Goal: Task Accomplishment & Management: Complete application form

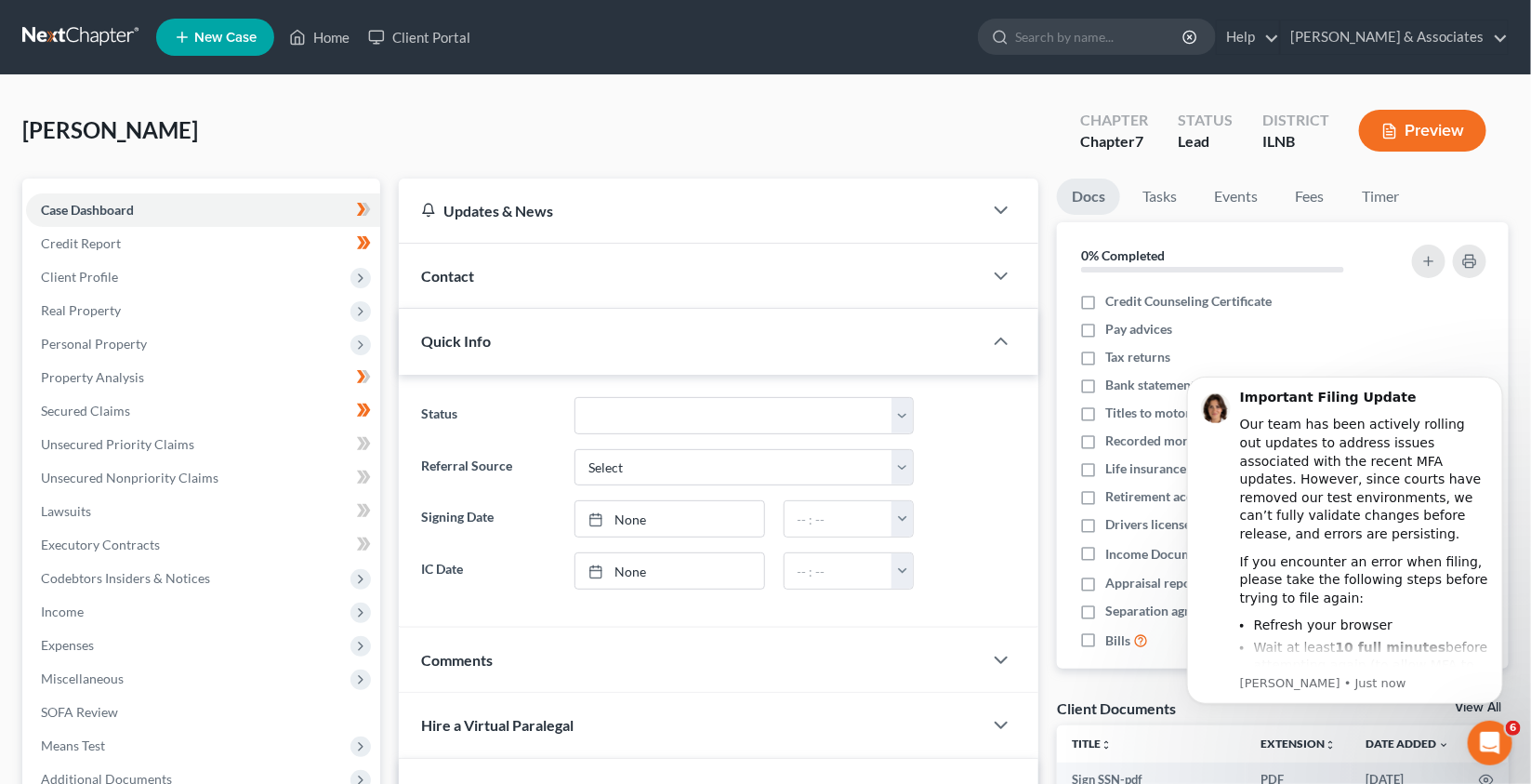
click at [1399, 136] on button "Preview" at bounding box center [1423, 130] width 127 height 42
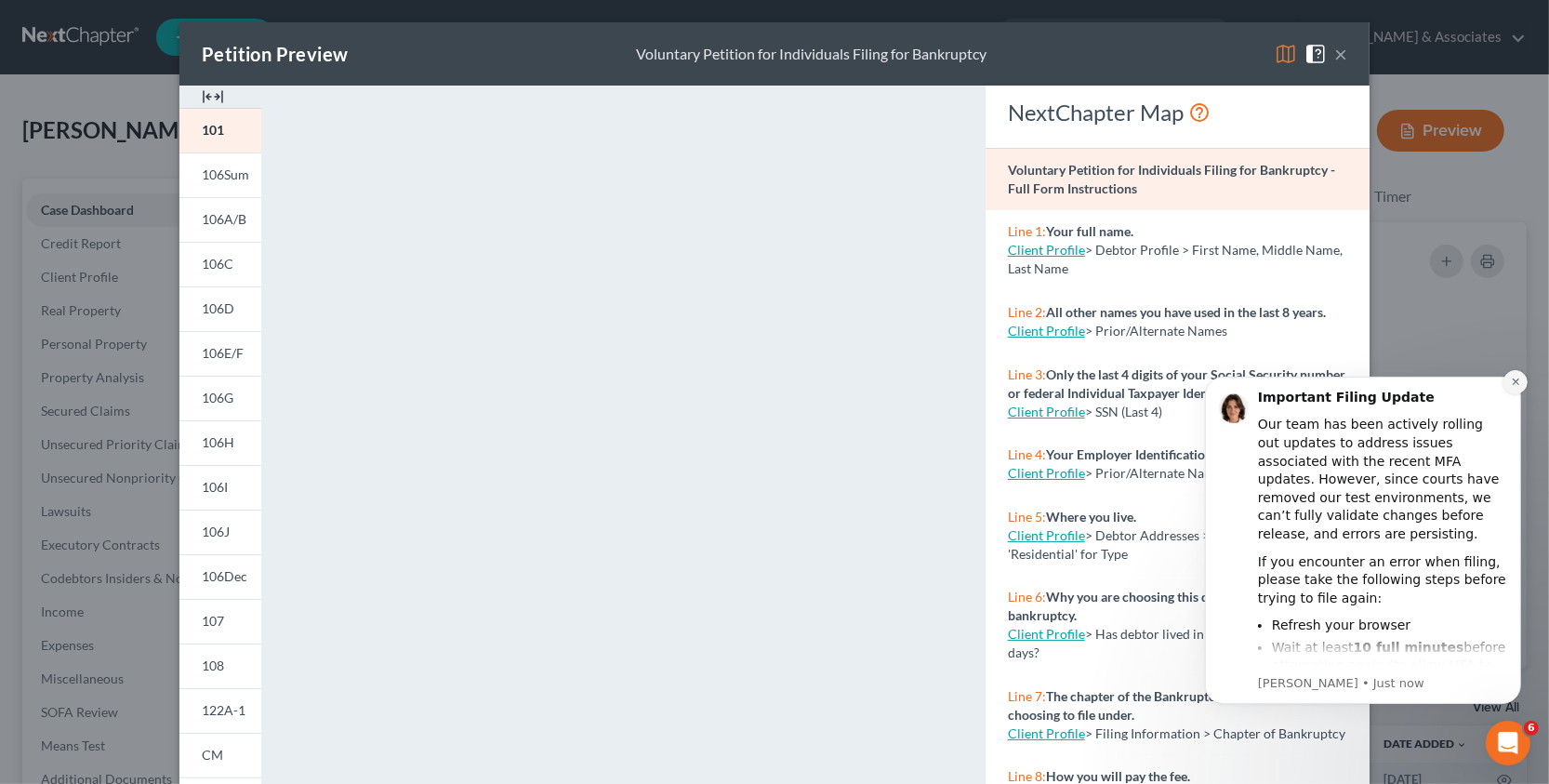
click at [1516, 387] on button "Dismiss notification" at bounding box center [1515, 381] width 25 height 24
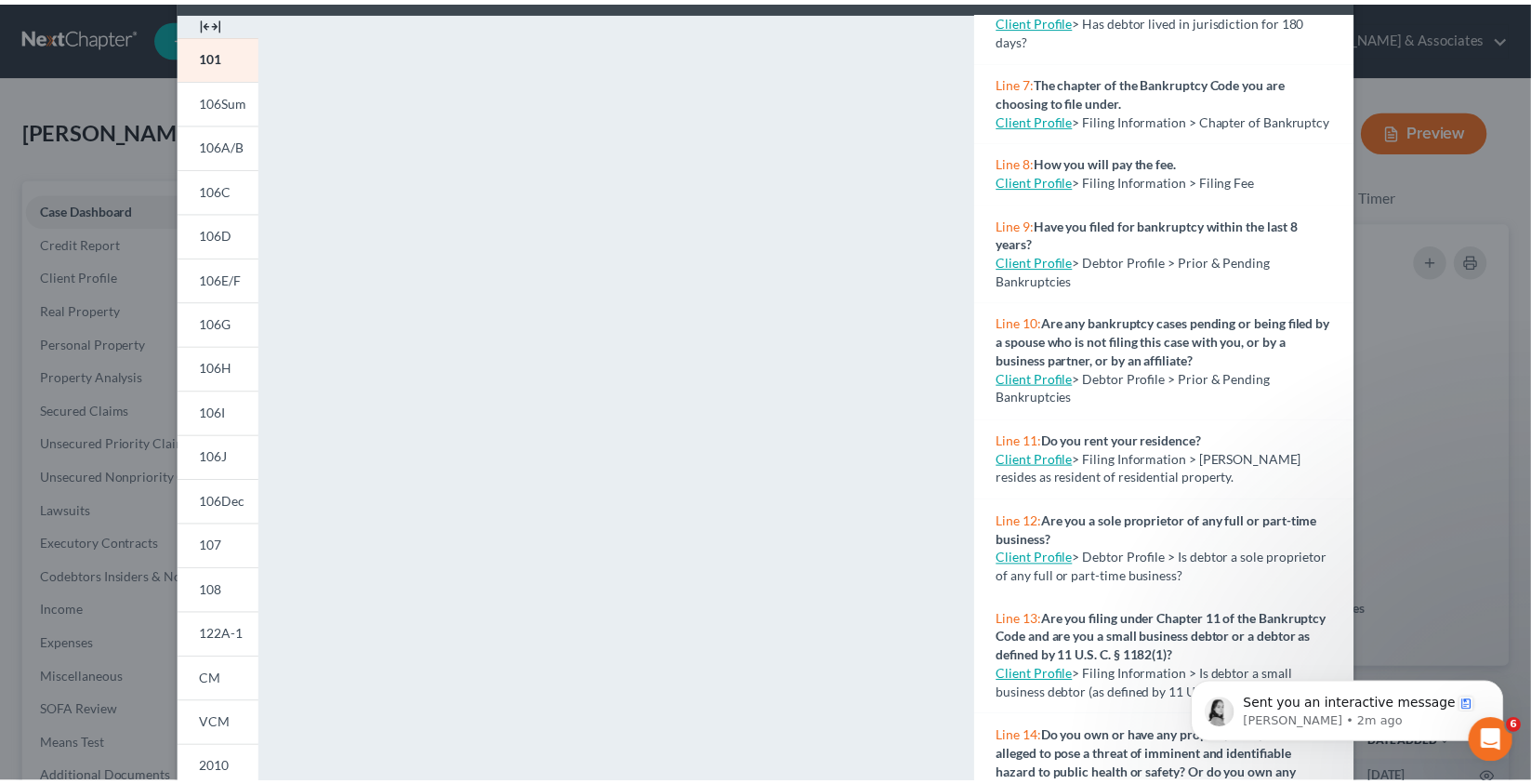
scroll to position [545, 0]
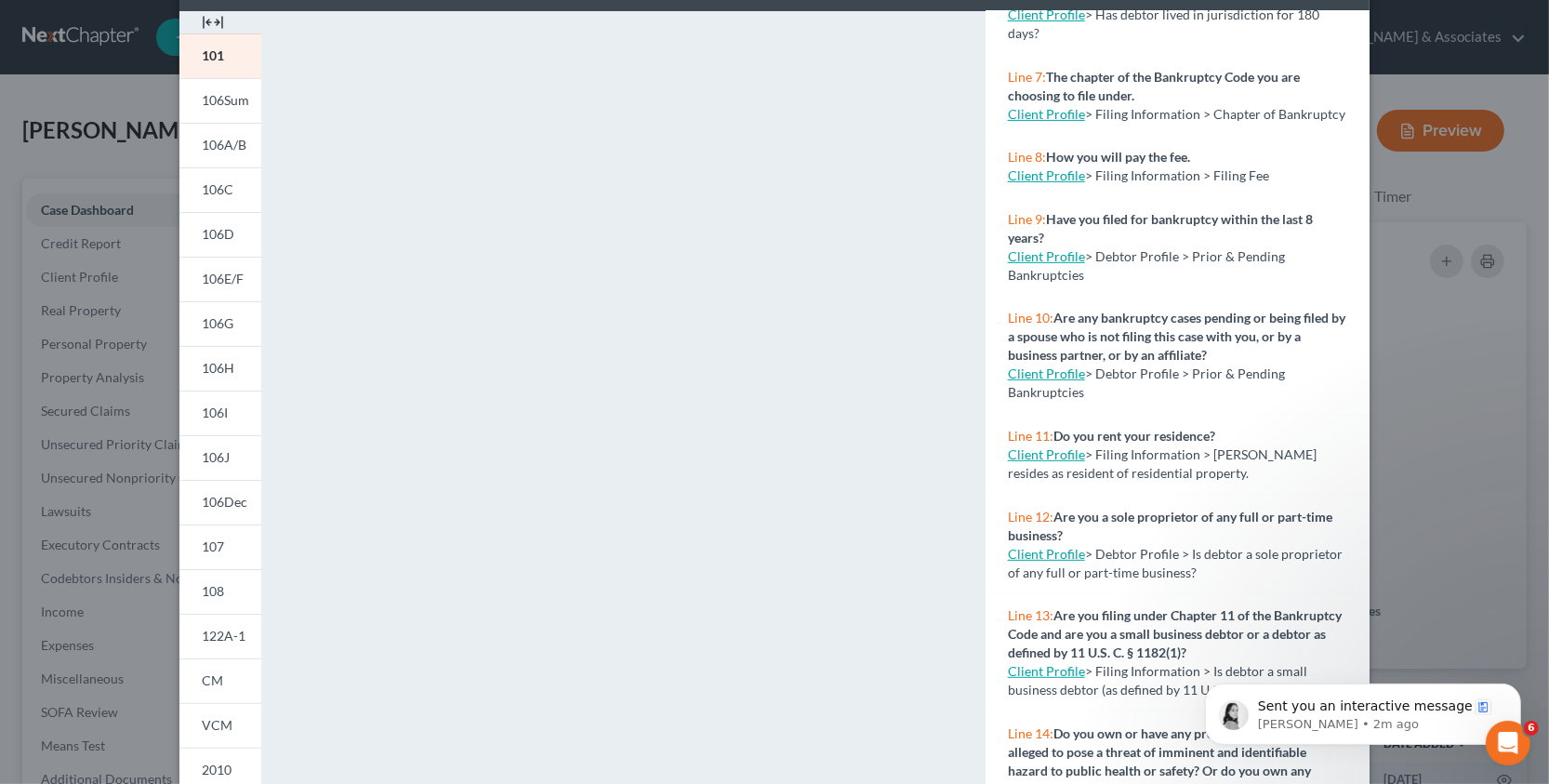
click at [1060, 562] on link "Client Profile" at bounding box center [1046, 554] width 77 height 16
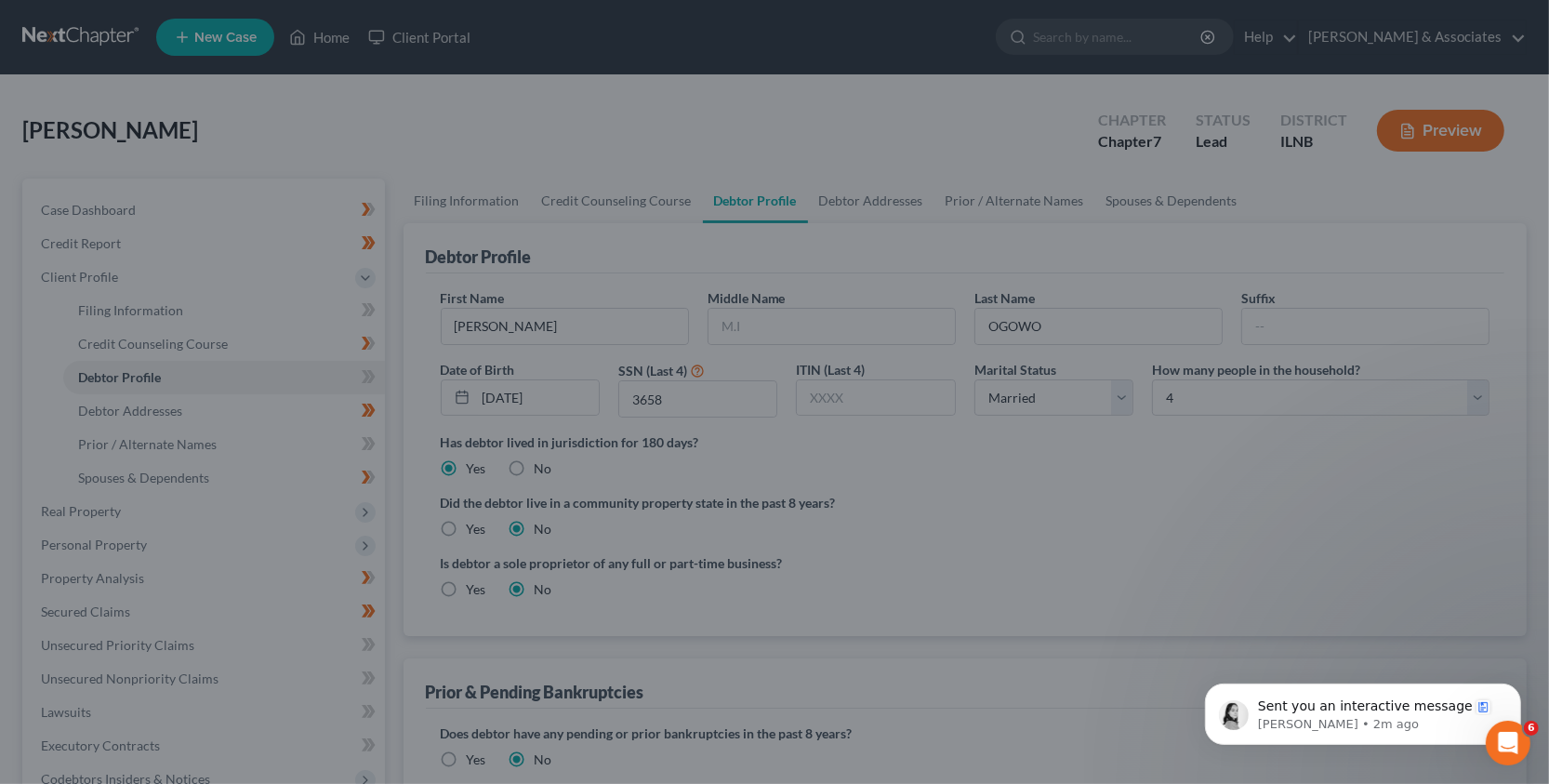
select select "1"
select select "3"
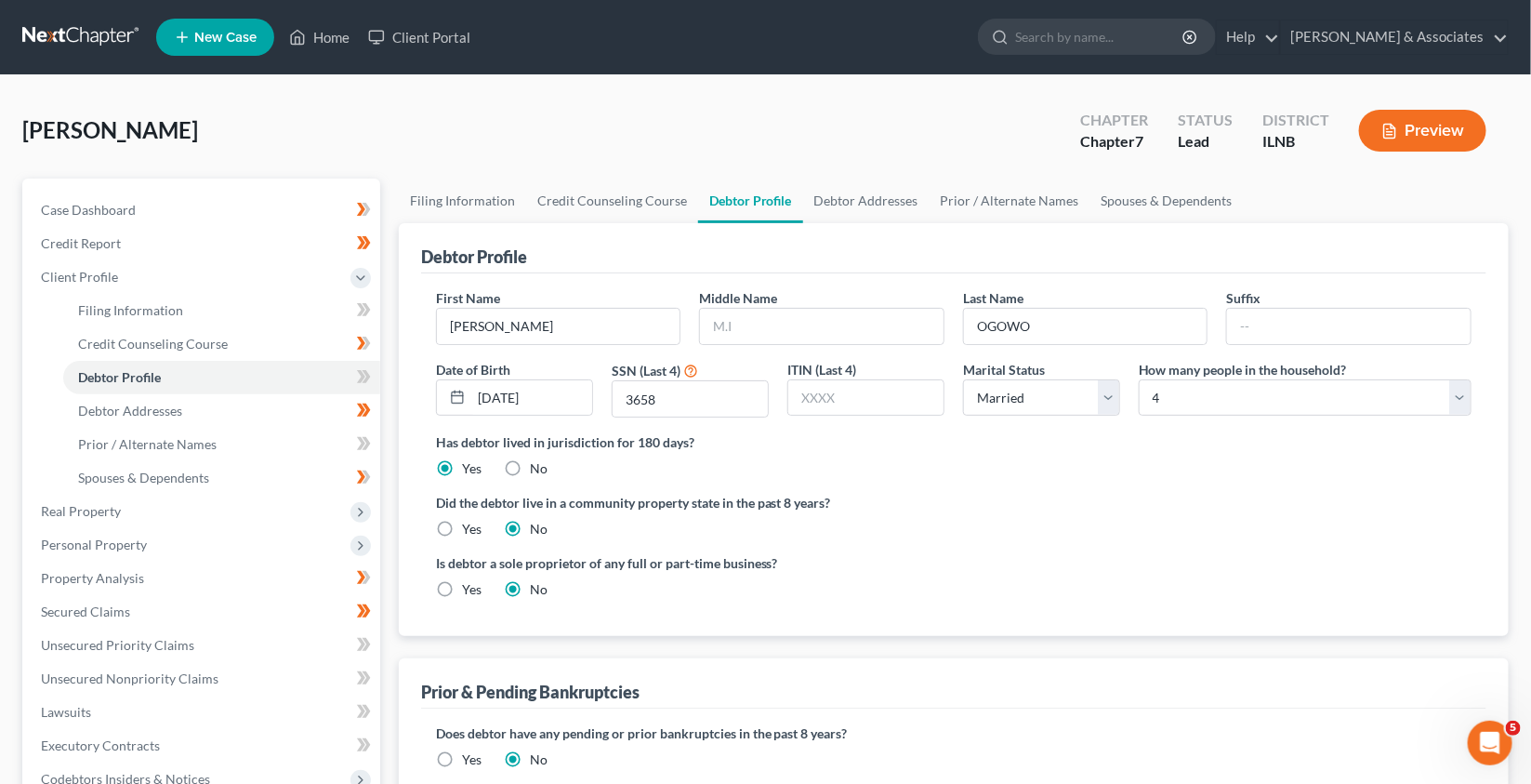
click at [462, 590] on label "Yes" at bounding box center [471, 589] width 20 height 19
click at [469, 590] on input "Yes" at bounding box center [475, 586] width 12 height 12
radio input "true"
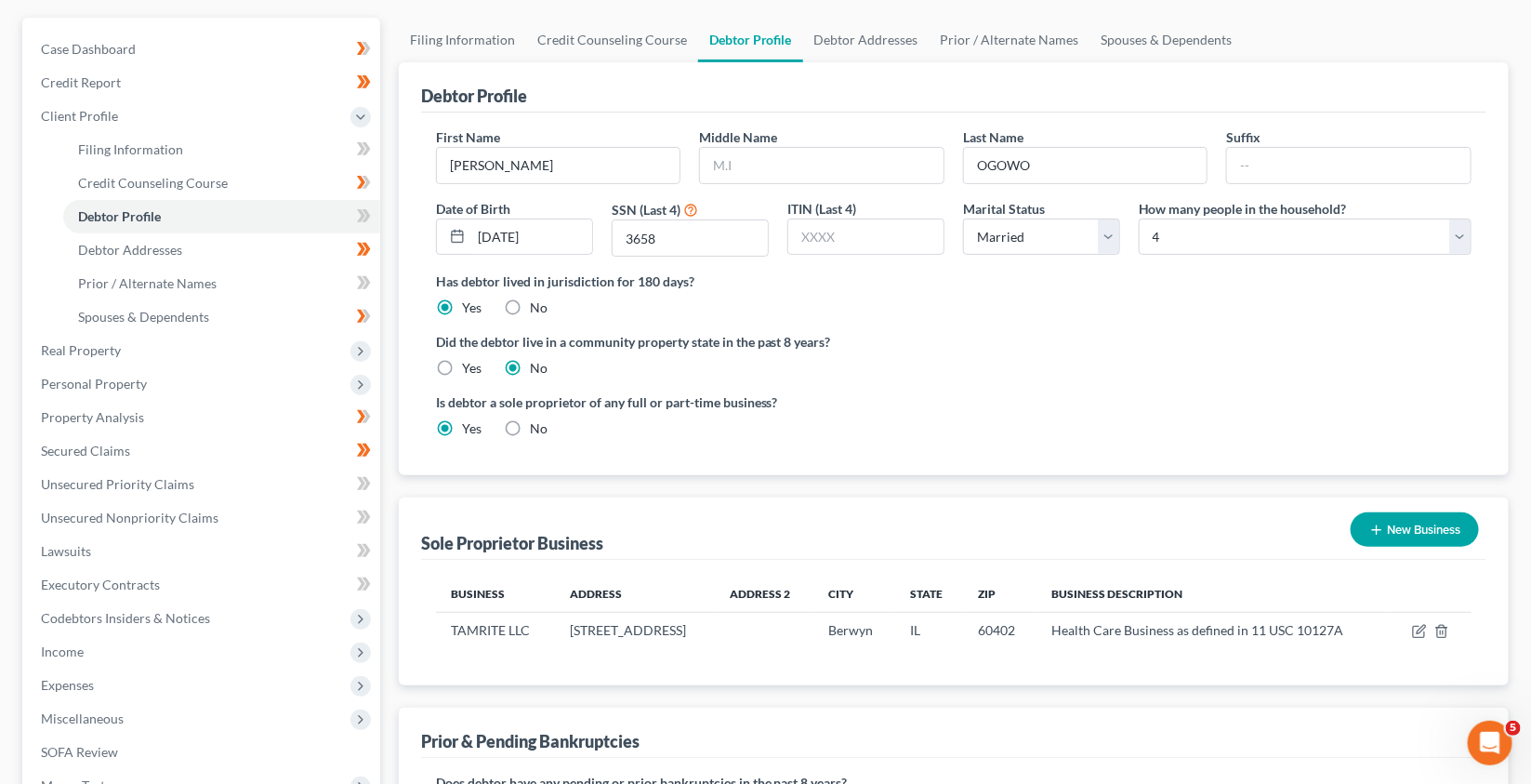
scroll to position [178, 0]
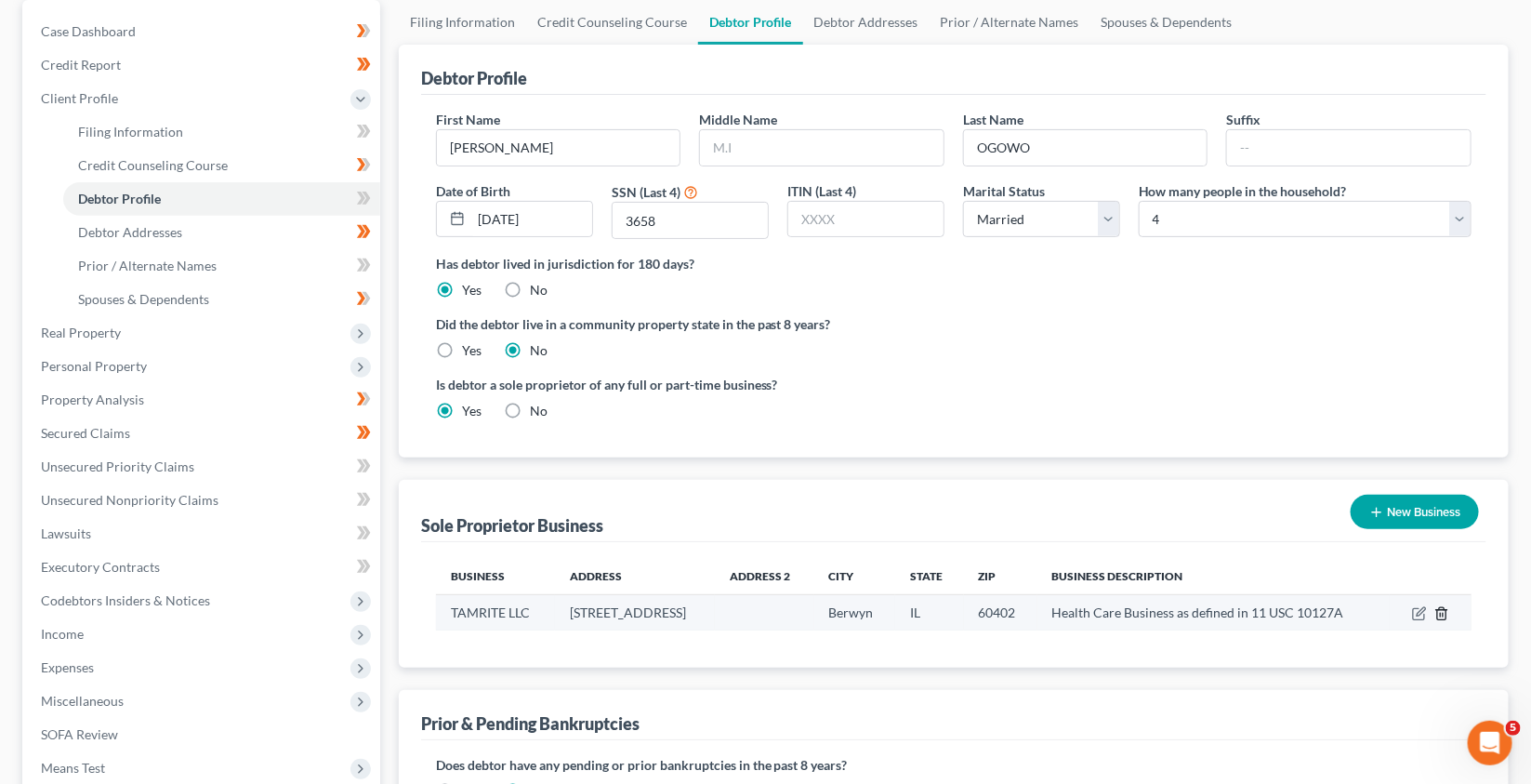
click at [1445, 617] on icon "button" at bounding box center [1442, 612] width 15 height 15
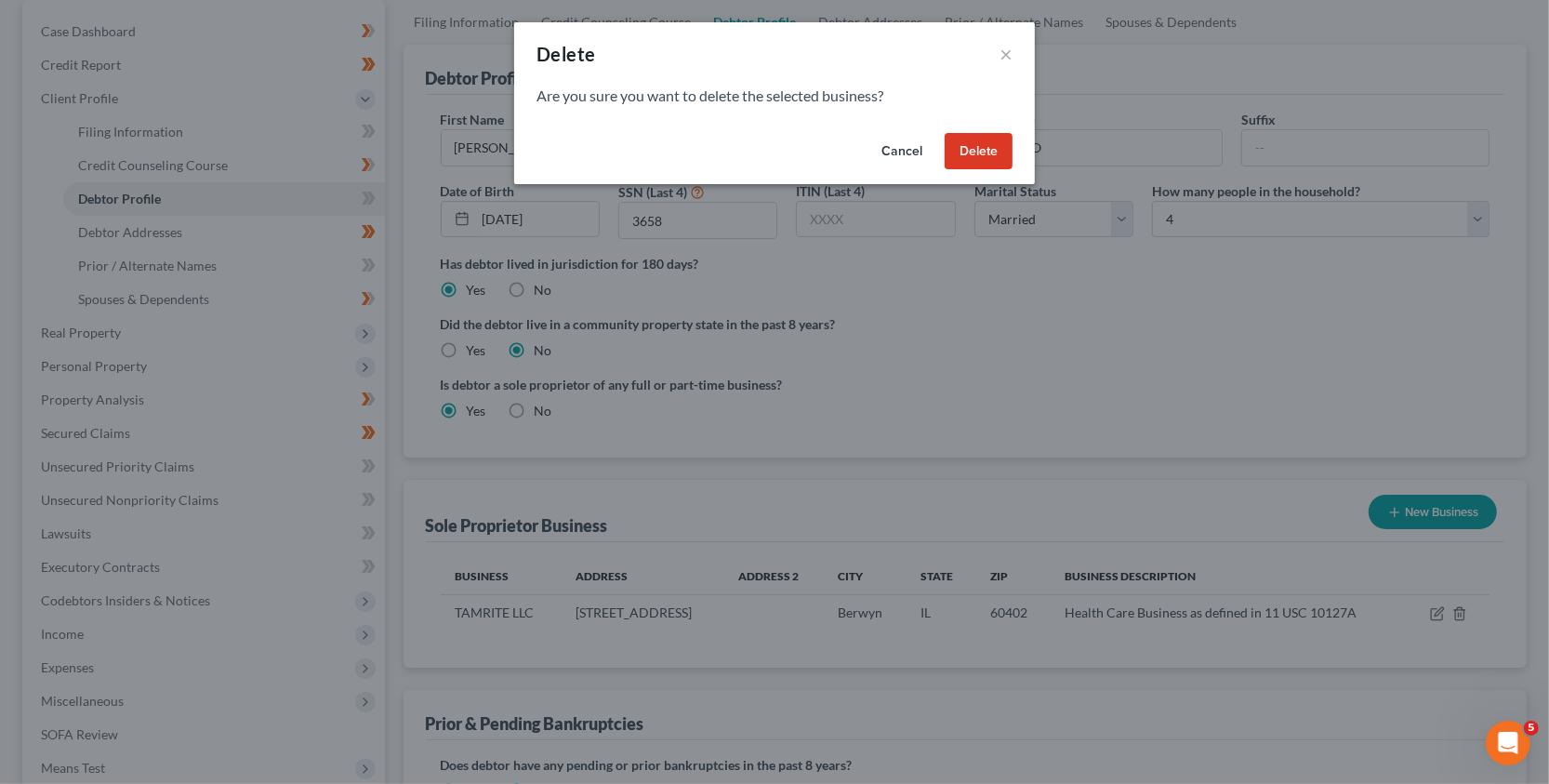
click at [994, 160] on button "Delete" at bounding box center [978, 152] width 68 height 37
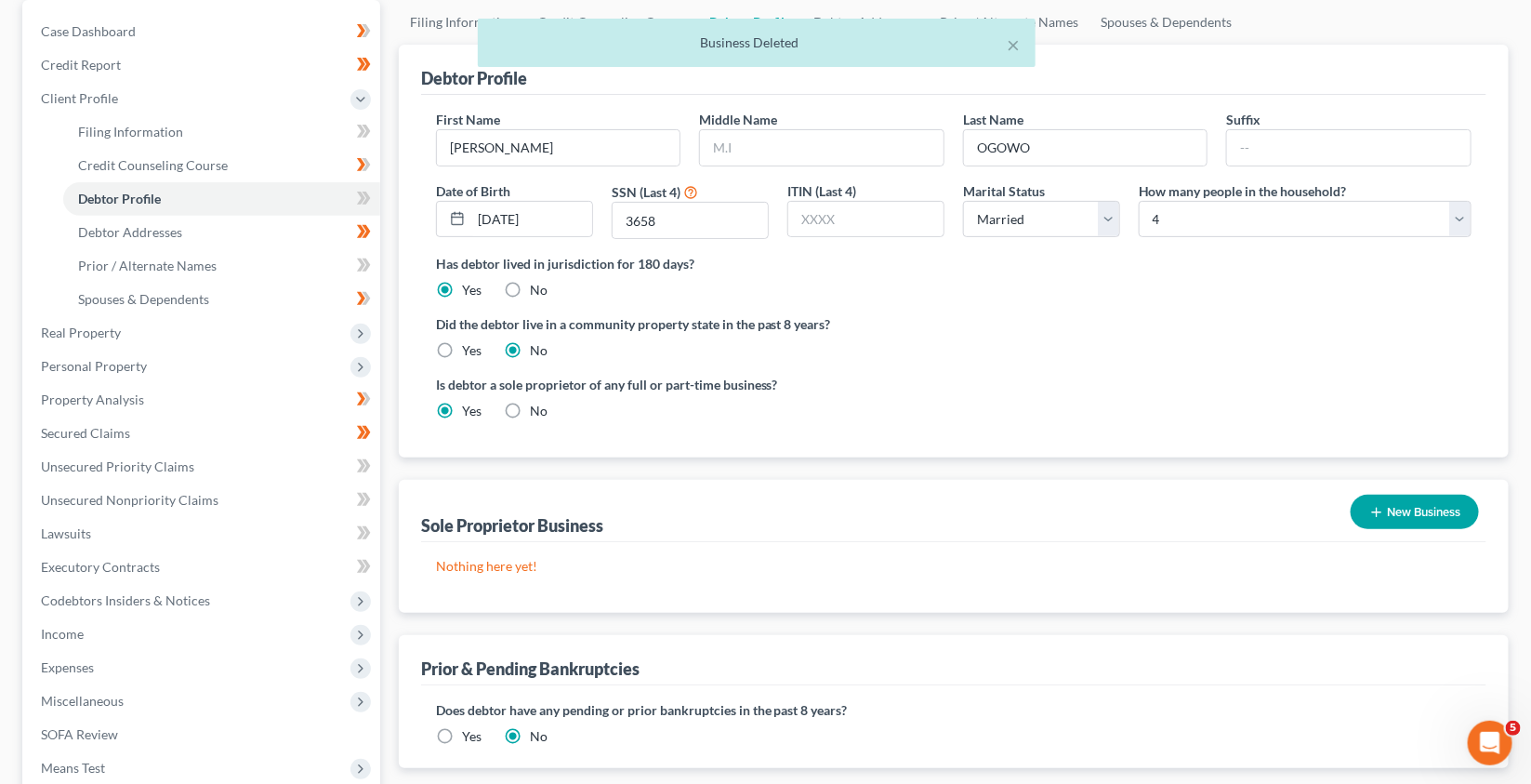
click at [530, 408] on label "No" at bounding box center [539, 411] width 18 height 19
click at [537, 408] on input "No" at bounding box center [543, 408] width 12 height 12
radio input "true"
radio input "false"
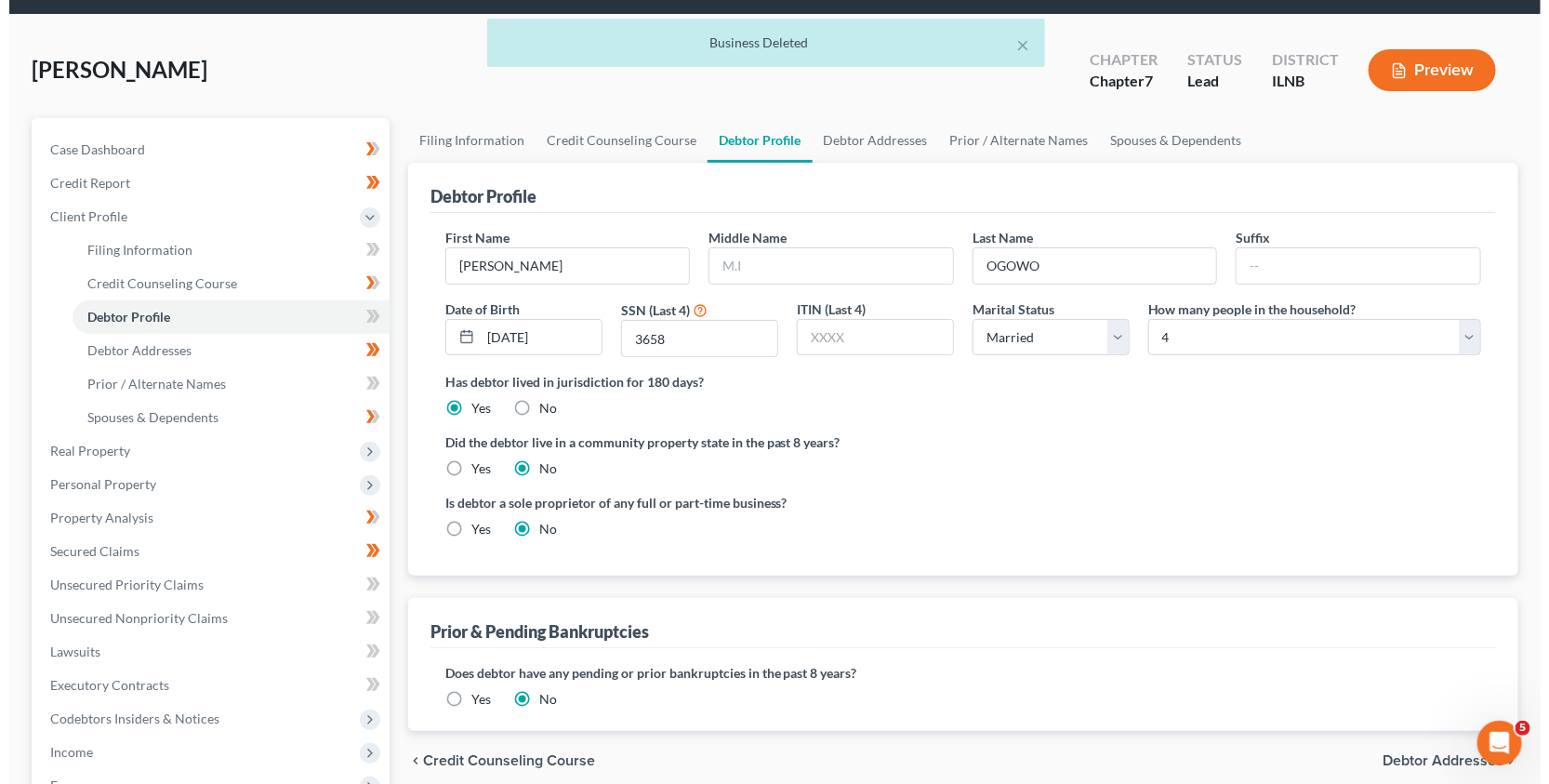
scroll to position [0, 0]
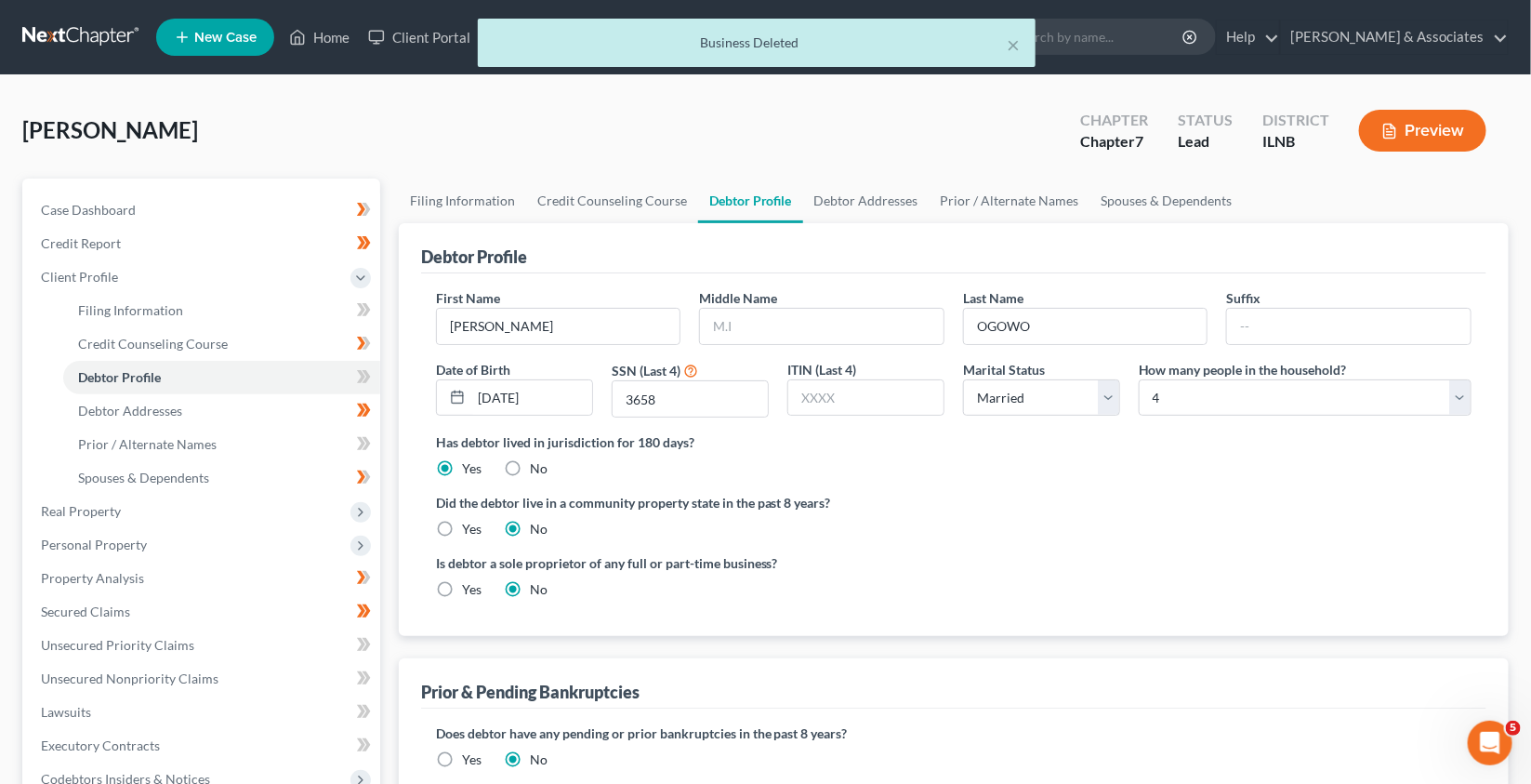
click at [1426, 134] on button "Preview" at bounding box center [1423, 130] width 127 height 42
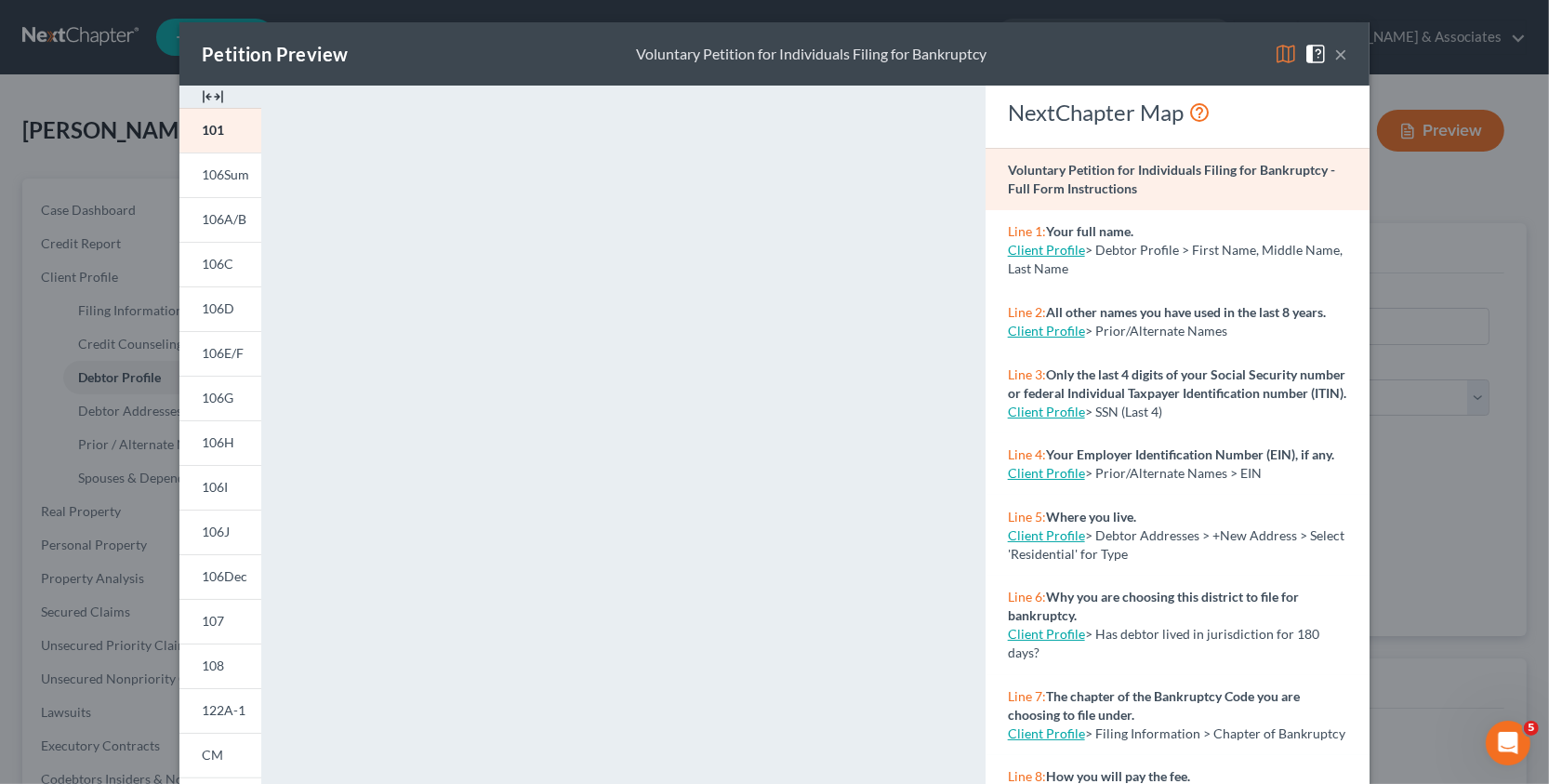
click at [1334, 55] on button "×" at bounding box center [1340, 54] width 13 height 23
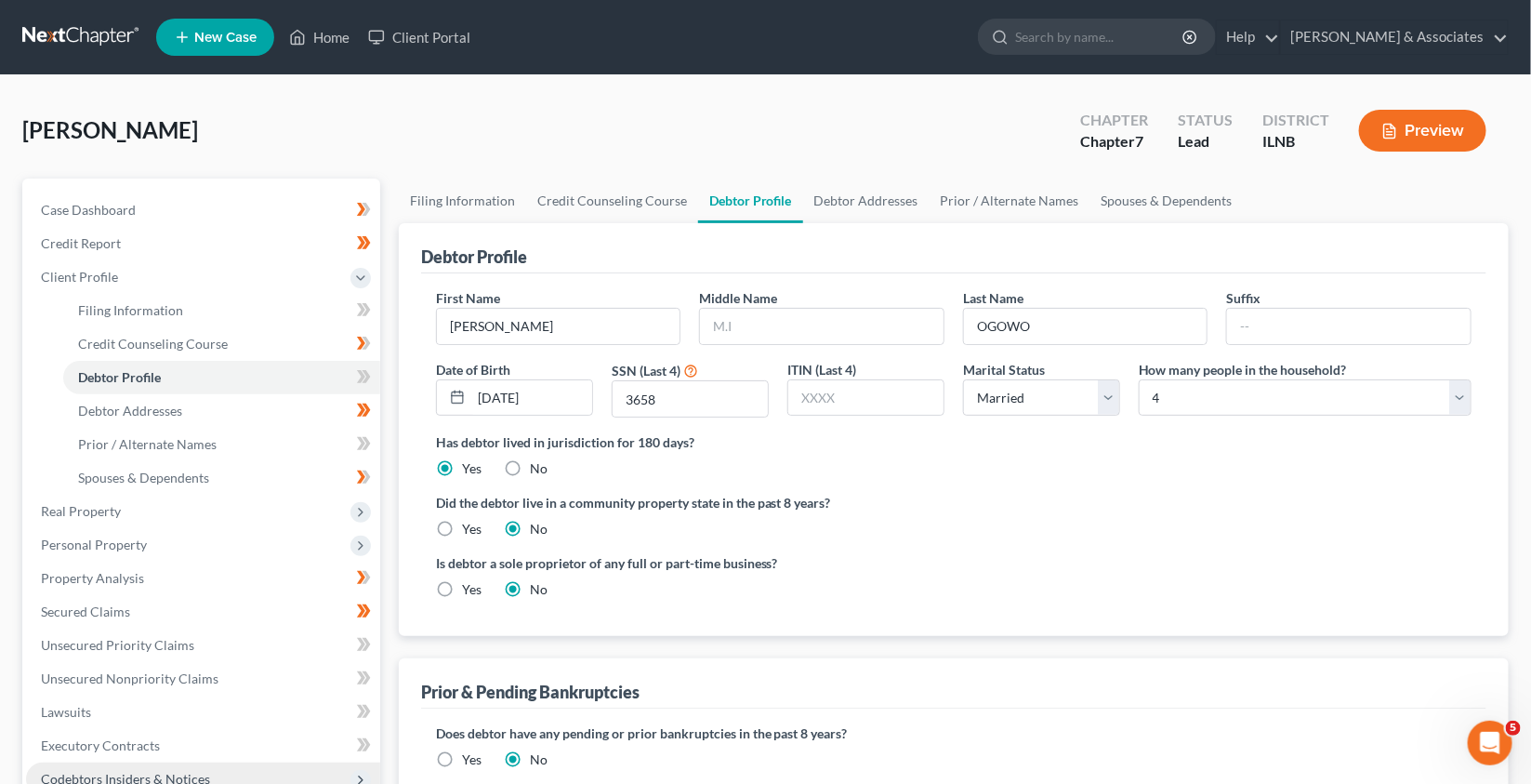
scroll to position [403, 0]
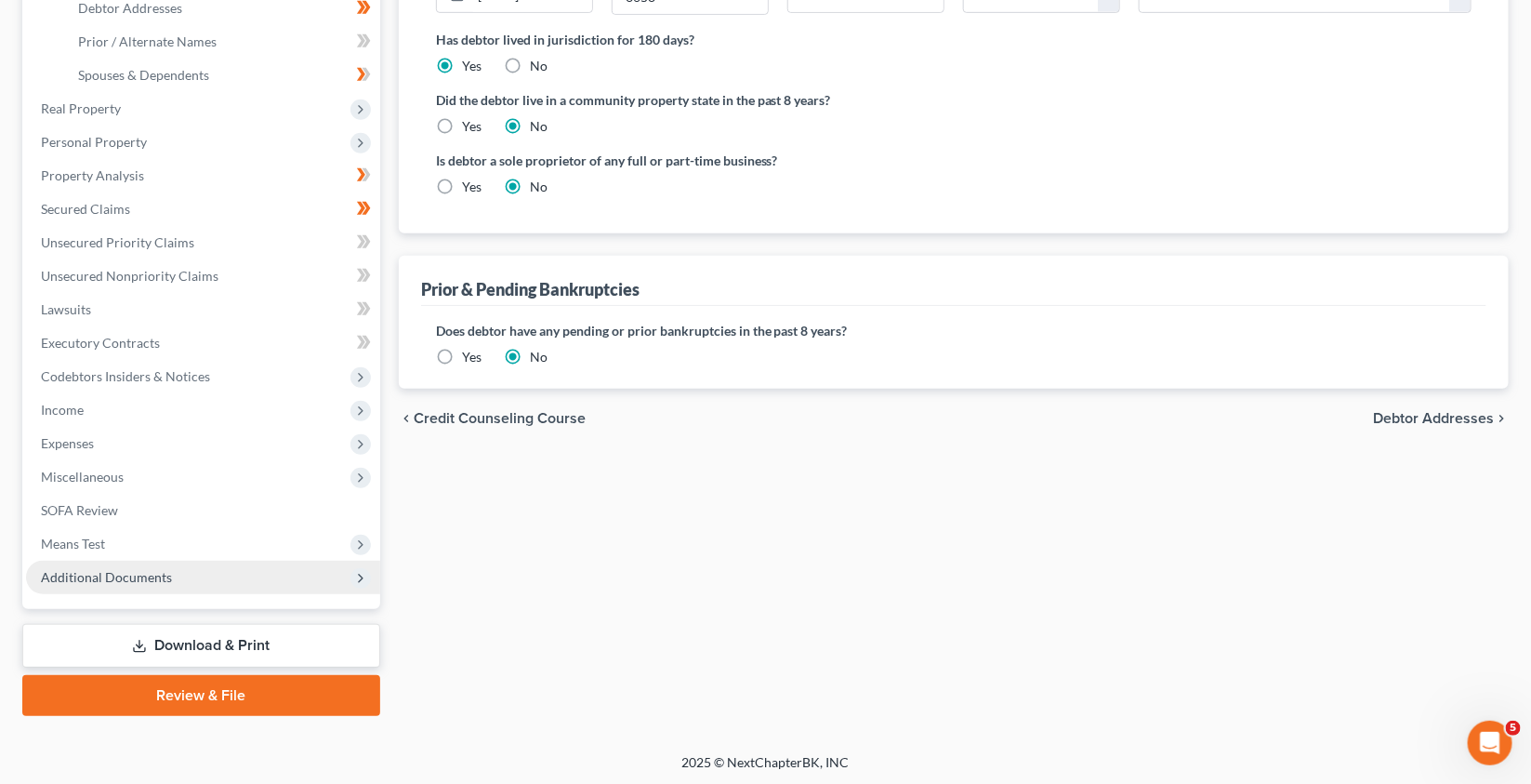
click at [132, 568] on span "Additional Documents" at bounding box center [107, 576] width 131 height 16
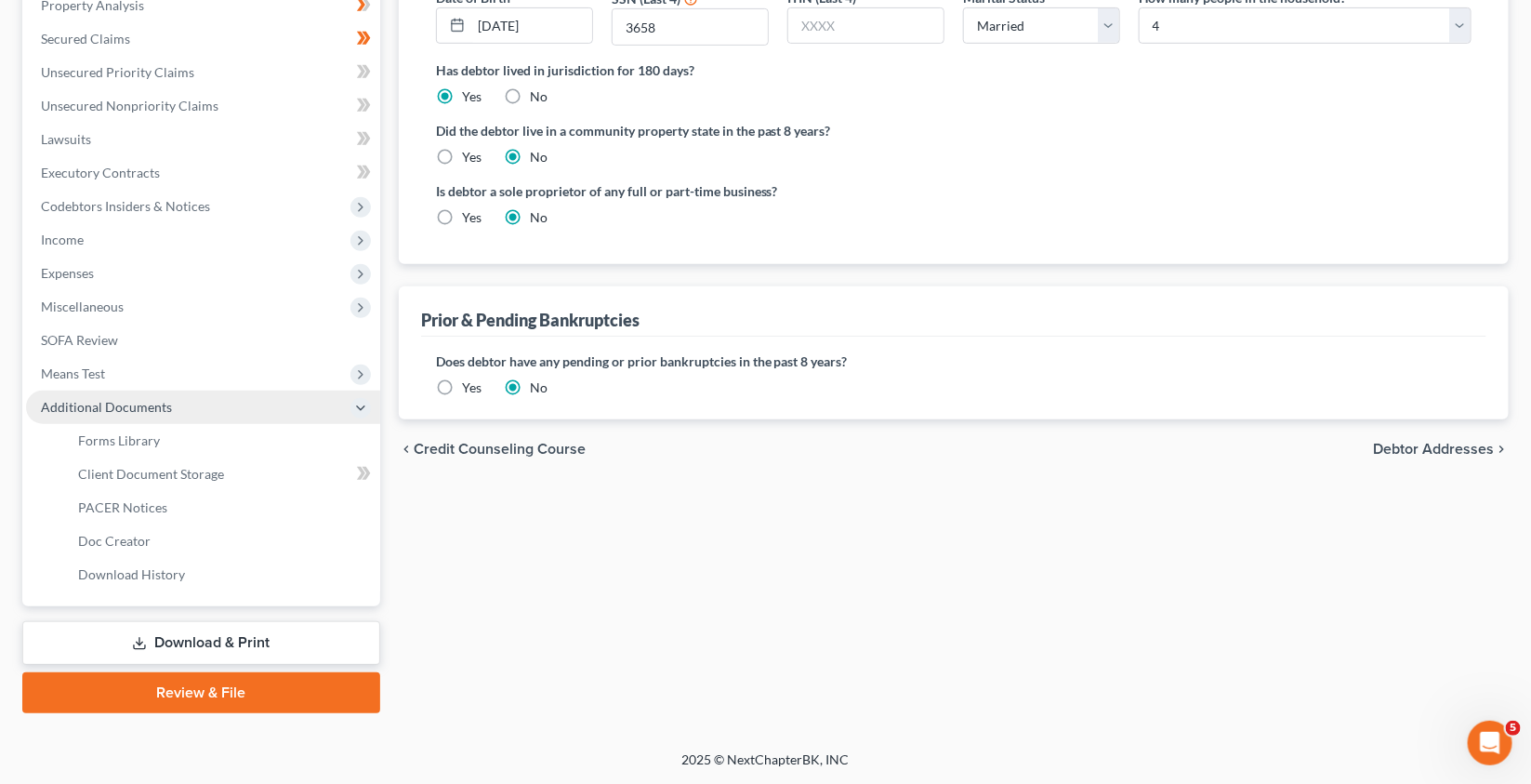
scroll to position [369, 0]
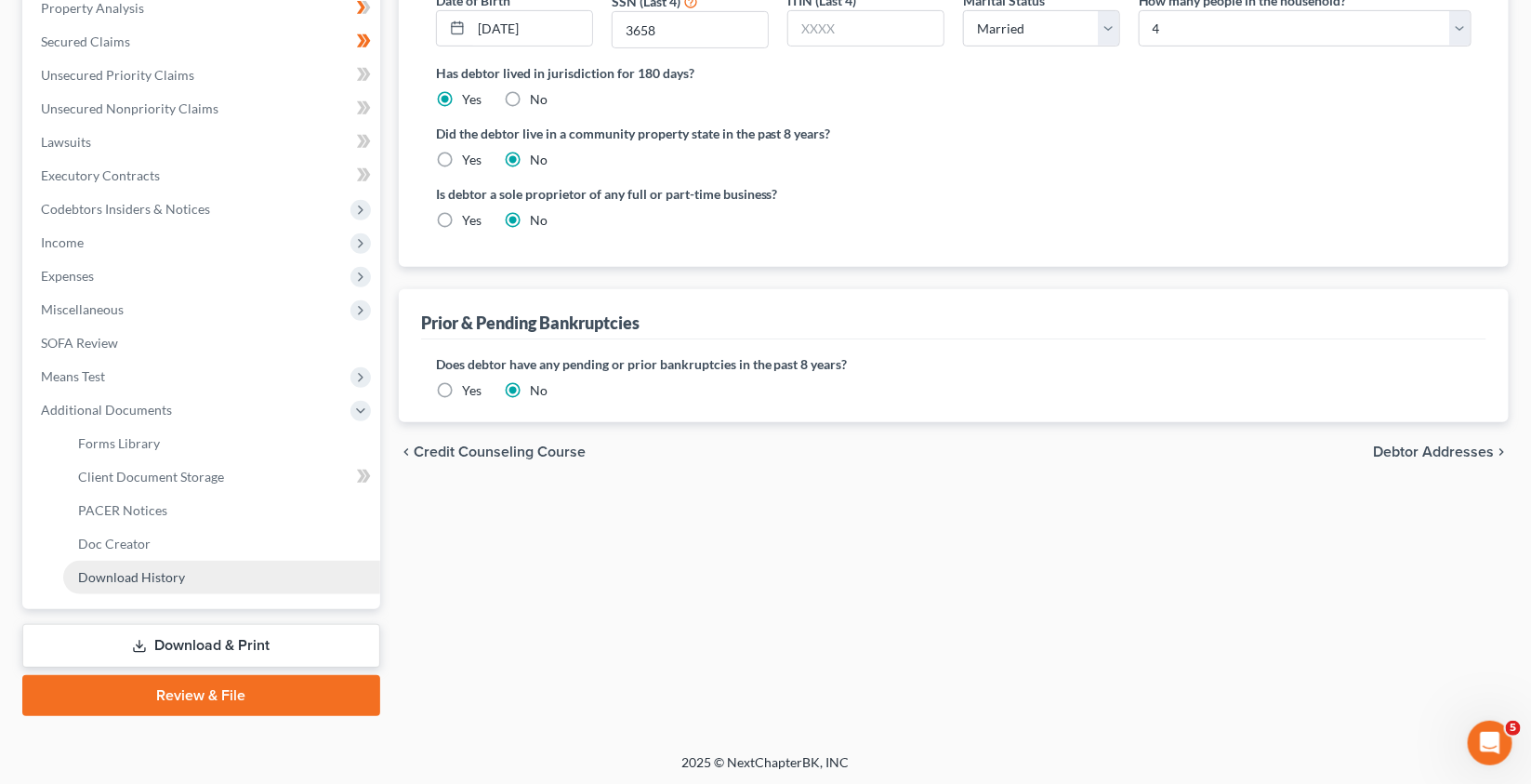
click at [138, 577] on span "Download History" at bounding box center [131, 576] width 107 height 16
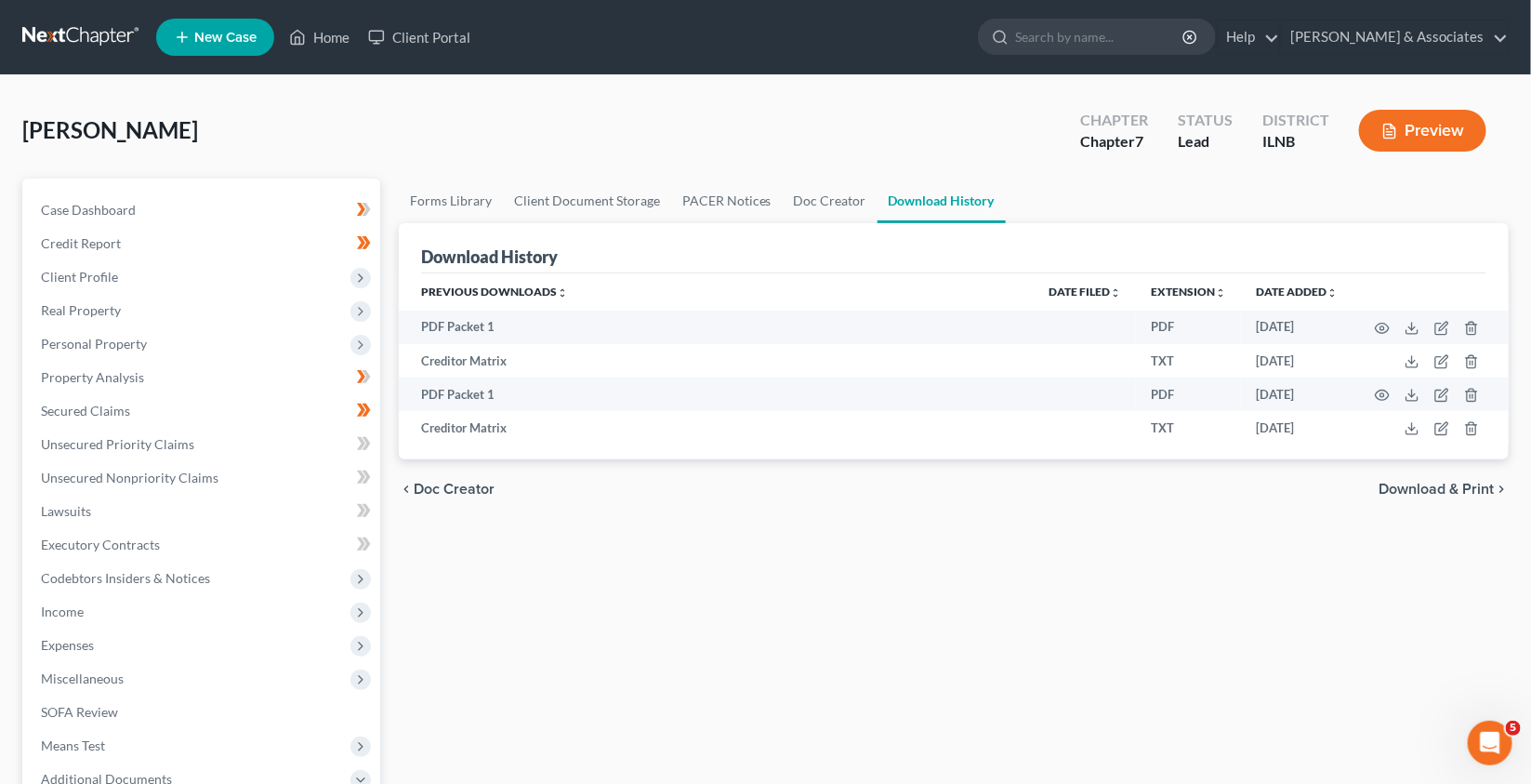
click at [1435, 128] on button "Preview" at bounding box center [1423, 130] width 127 height 42
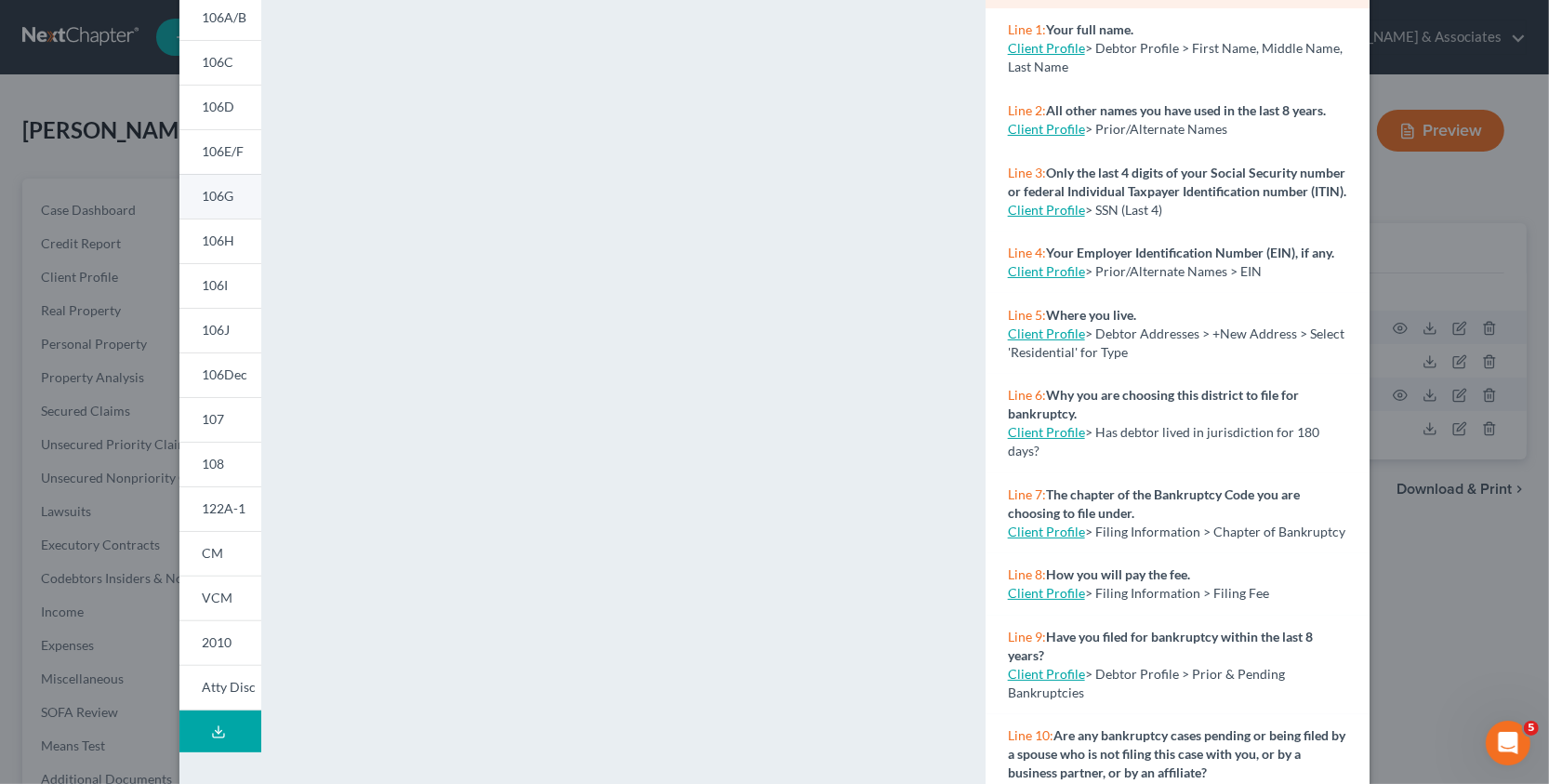
scroll to position [263, 0]
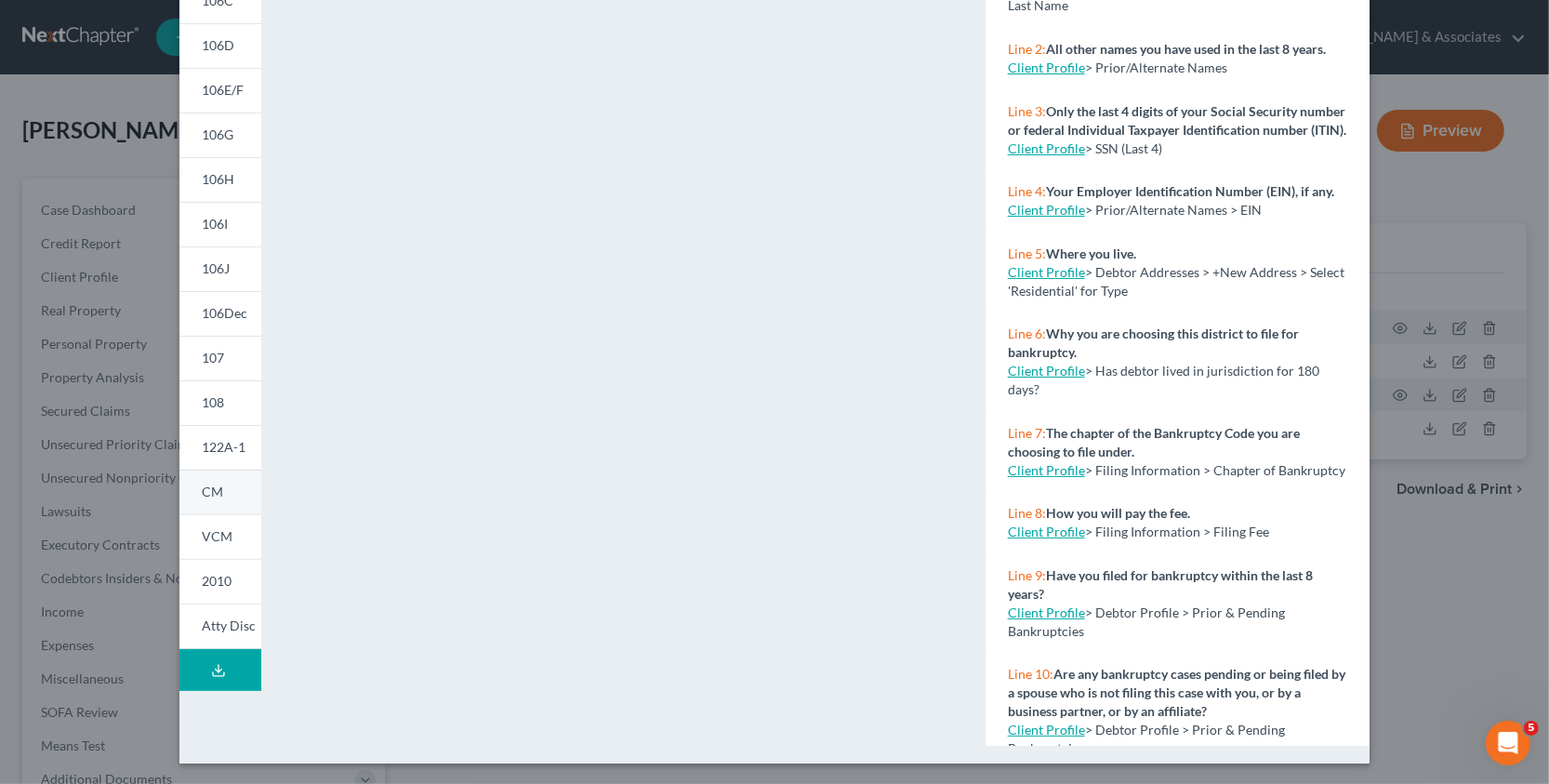
click at [207, 494] on span "CM" at bounding box center [213, 491] width 22 height 16
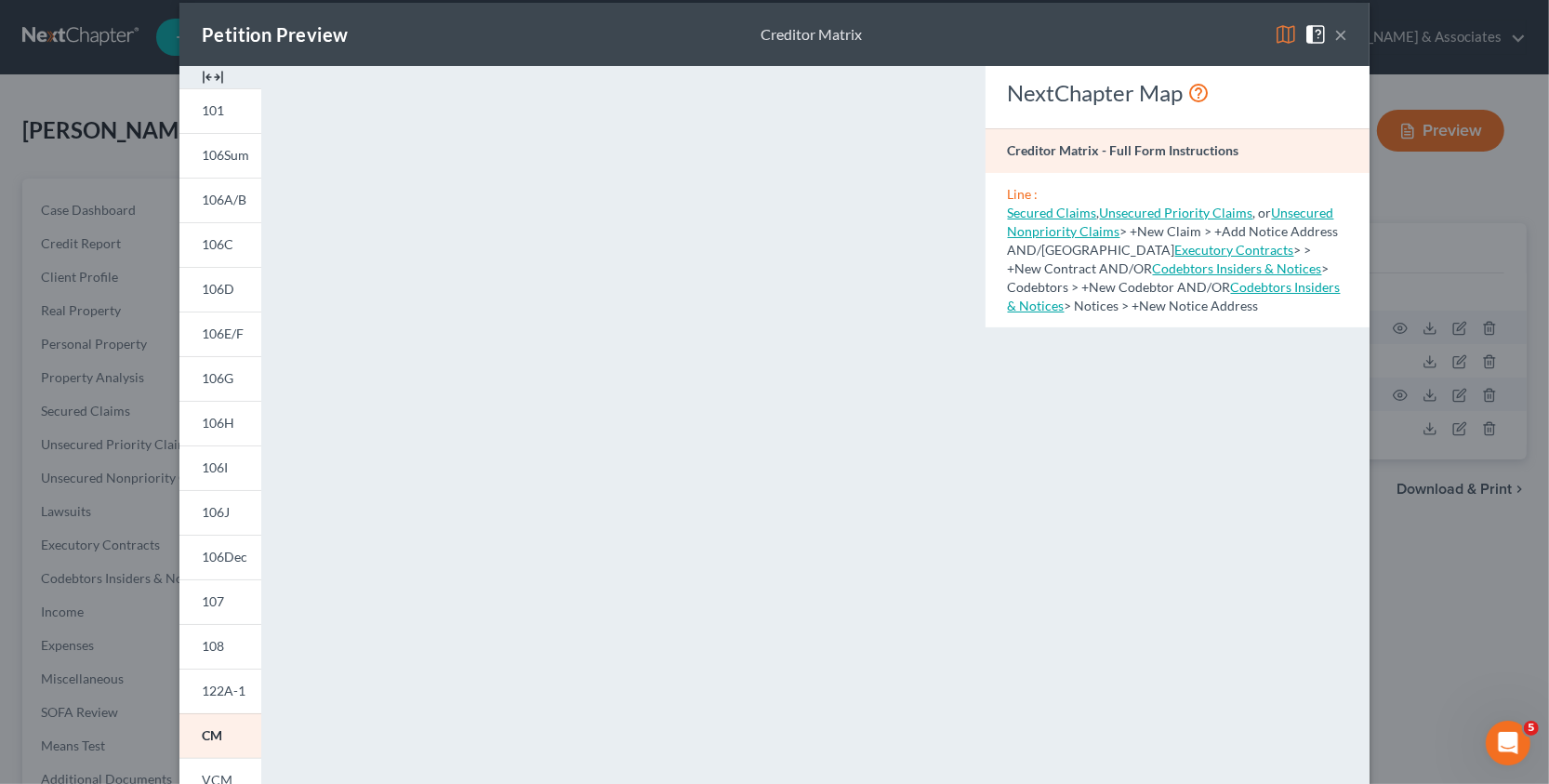
scroll to position [22, 0]
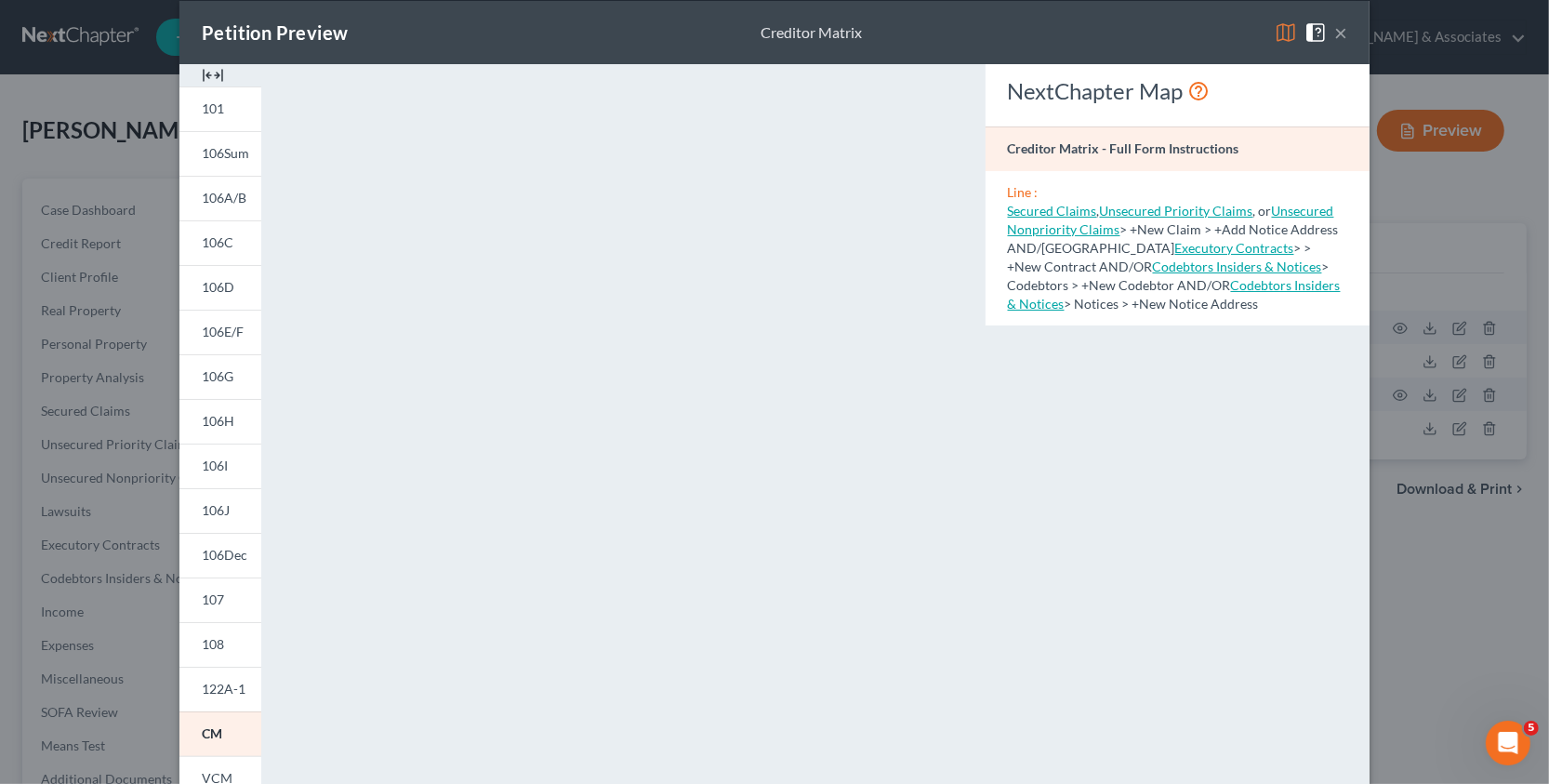
click at [1335, 35] on button "×" at bounding box center [1340, 32] width 13 height 23
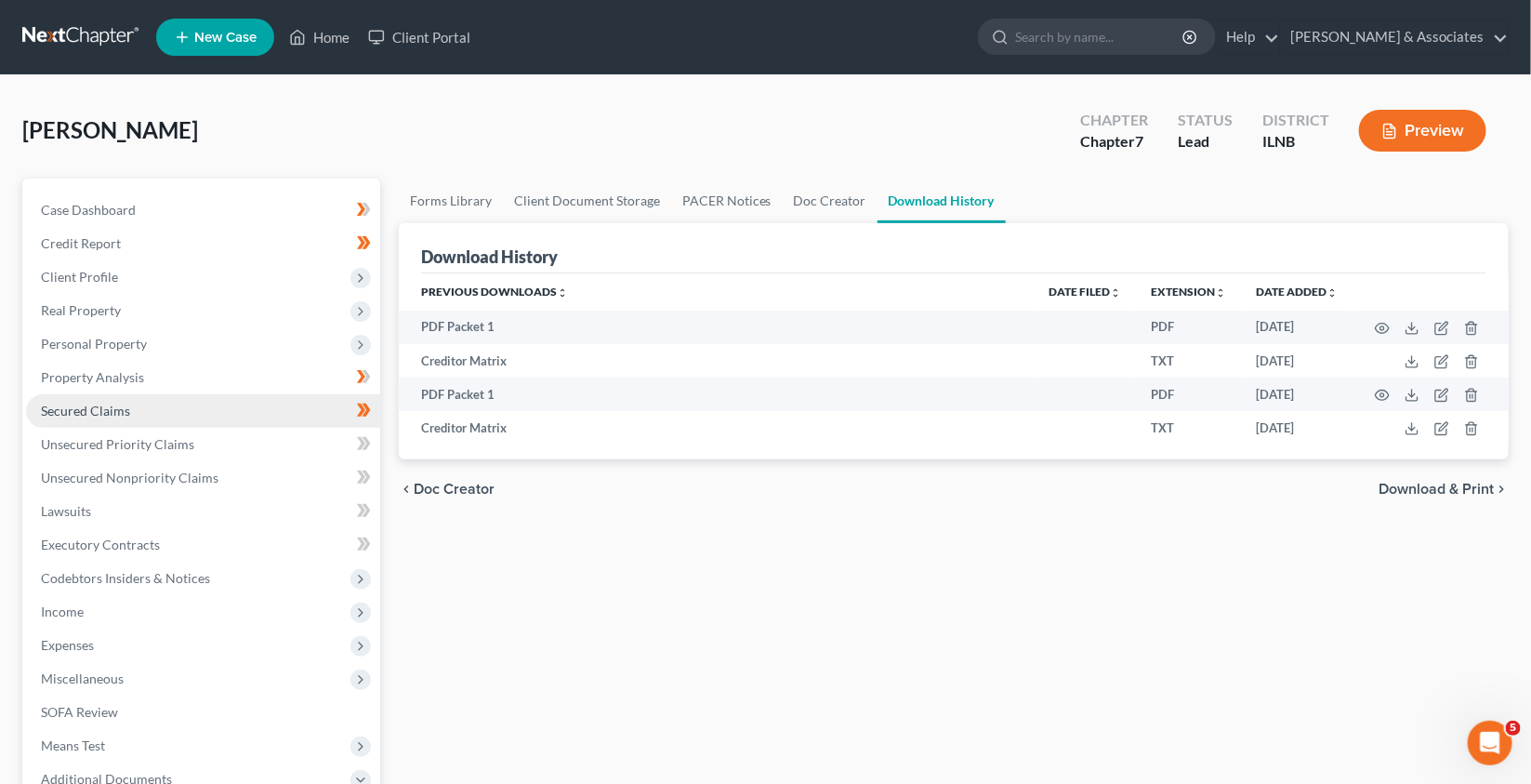
click at [123, 408] on span "Secured Claims" at bounding box center [85, 411] width 89 height 16
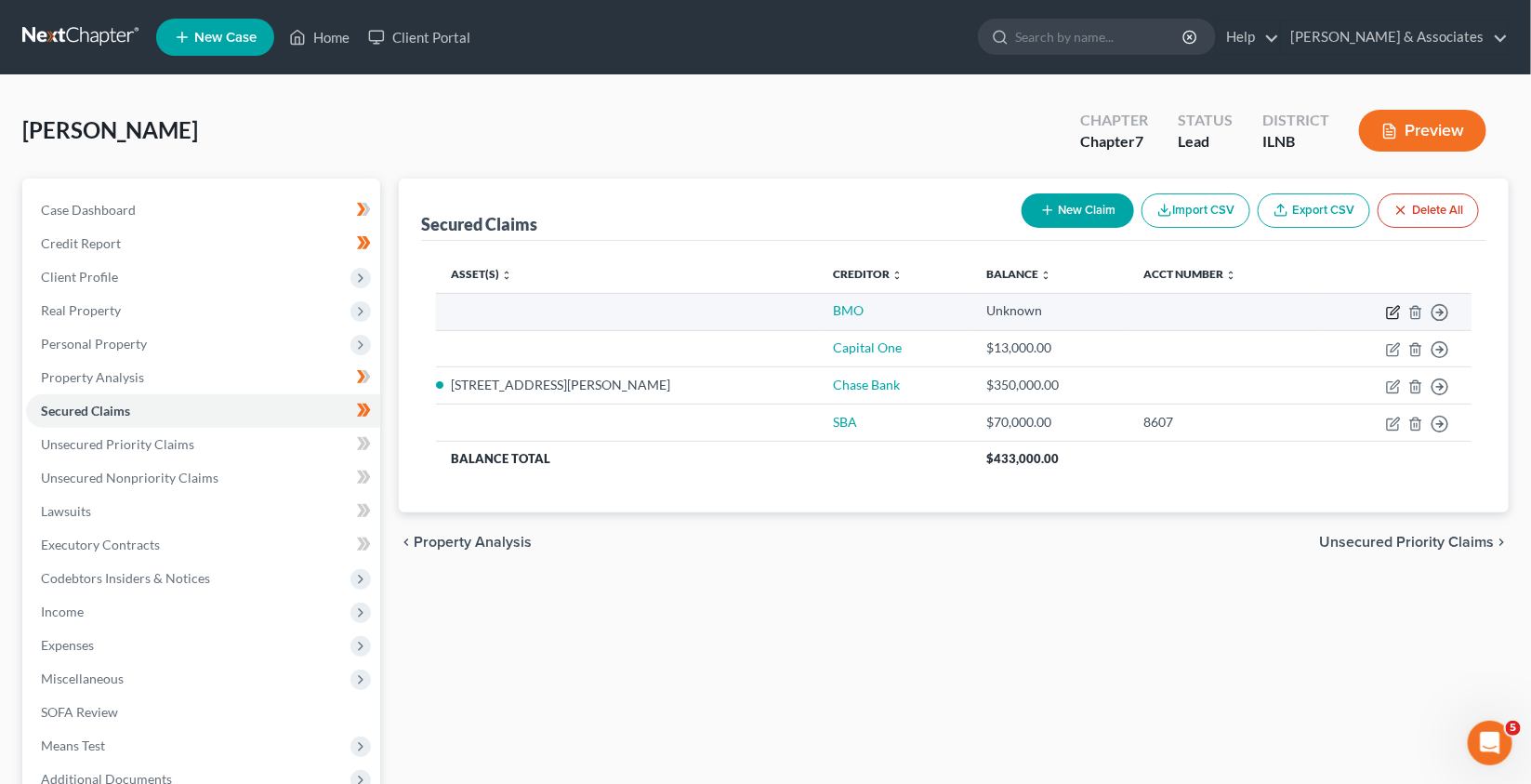
click at [1395, 315] on icon "button" at bounding box center [1393, 312] width 15 height 15
select select "0"
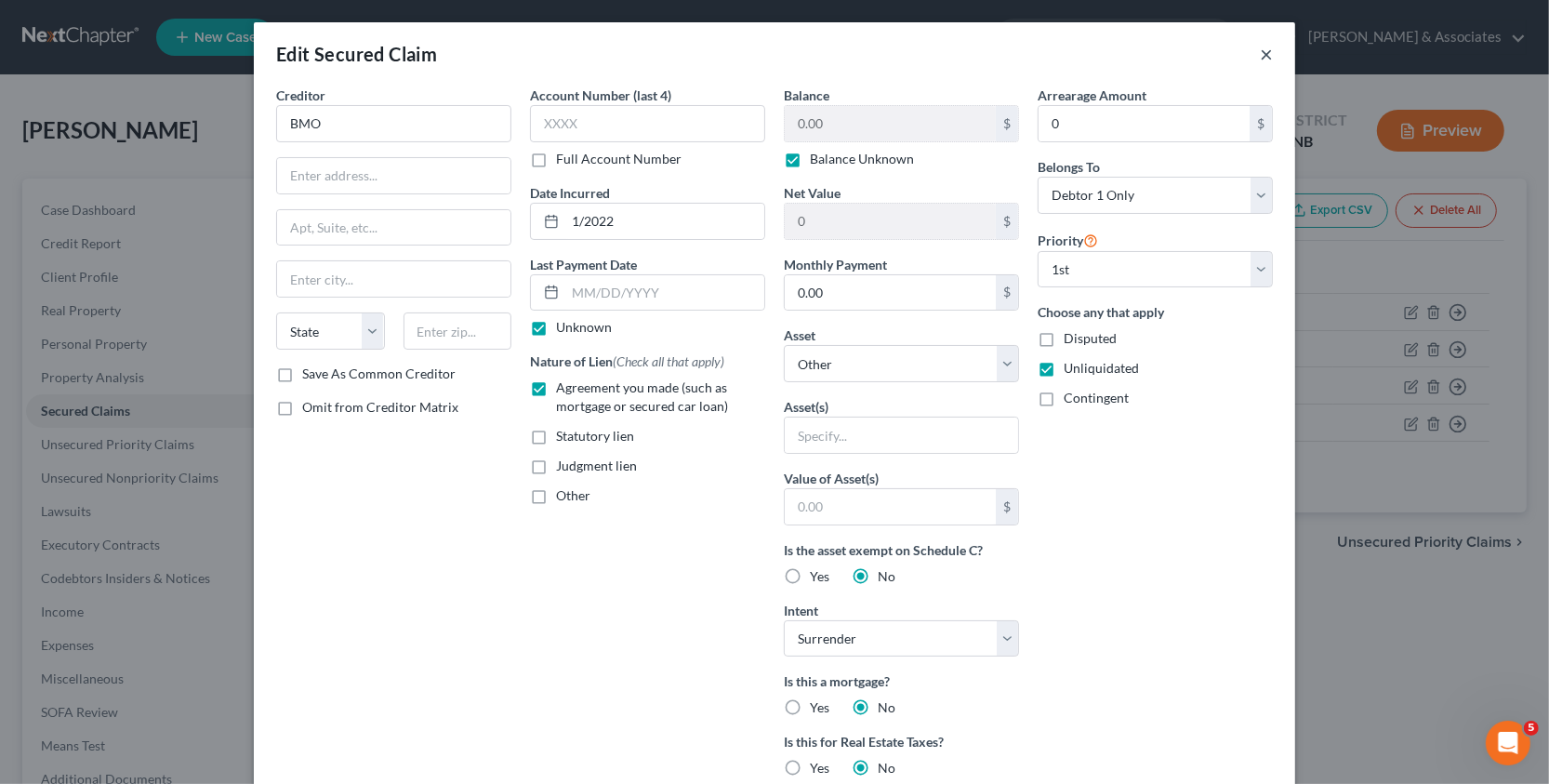
click at [1260, 61] on button "×" at bounding box center [1266, 54] width 13 height 23
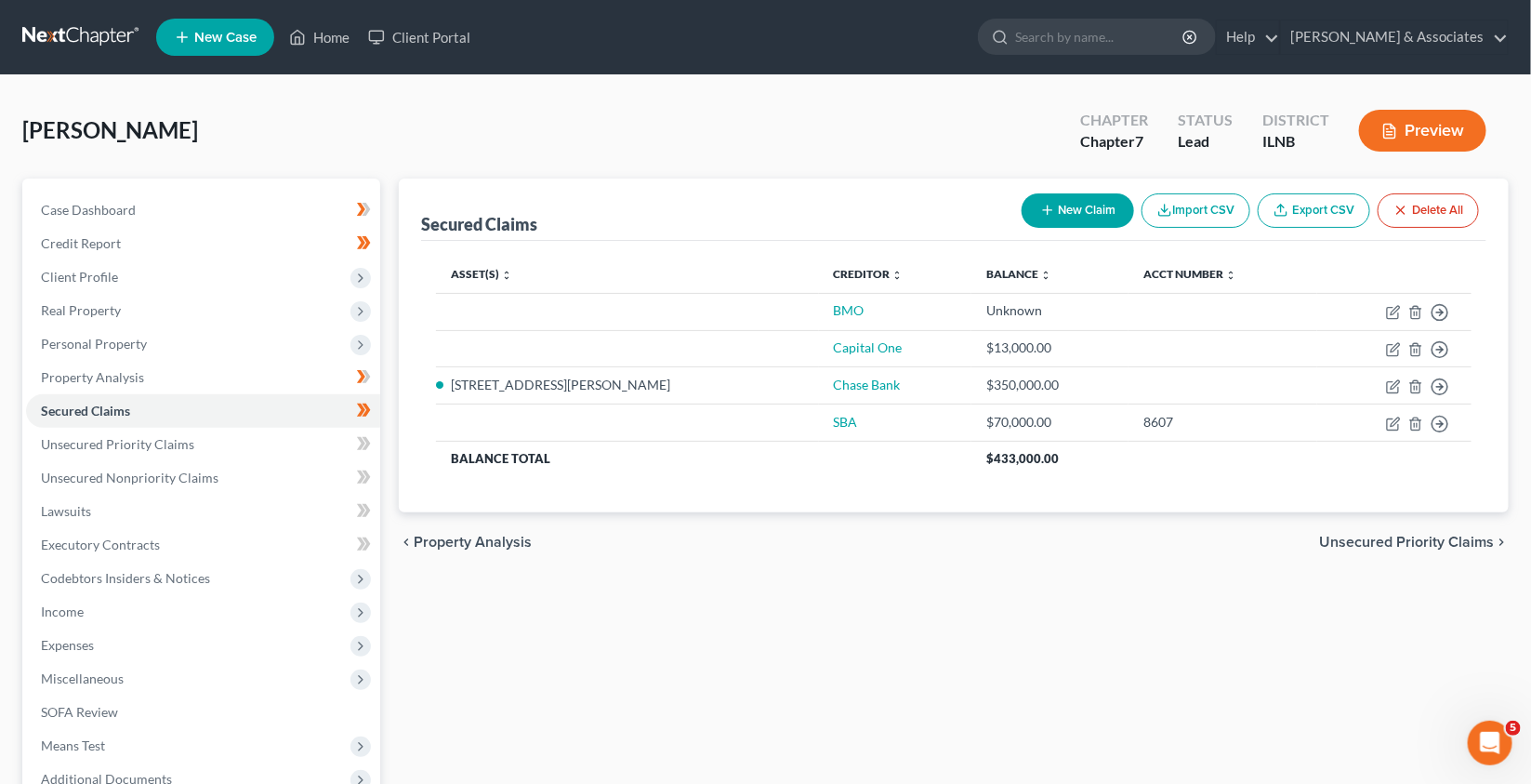
click at [1397, 122] on icon "button" at bounding box center [1389, 130] width 17 height 17
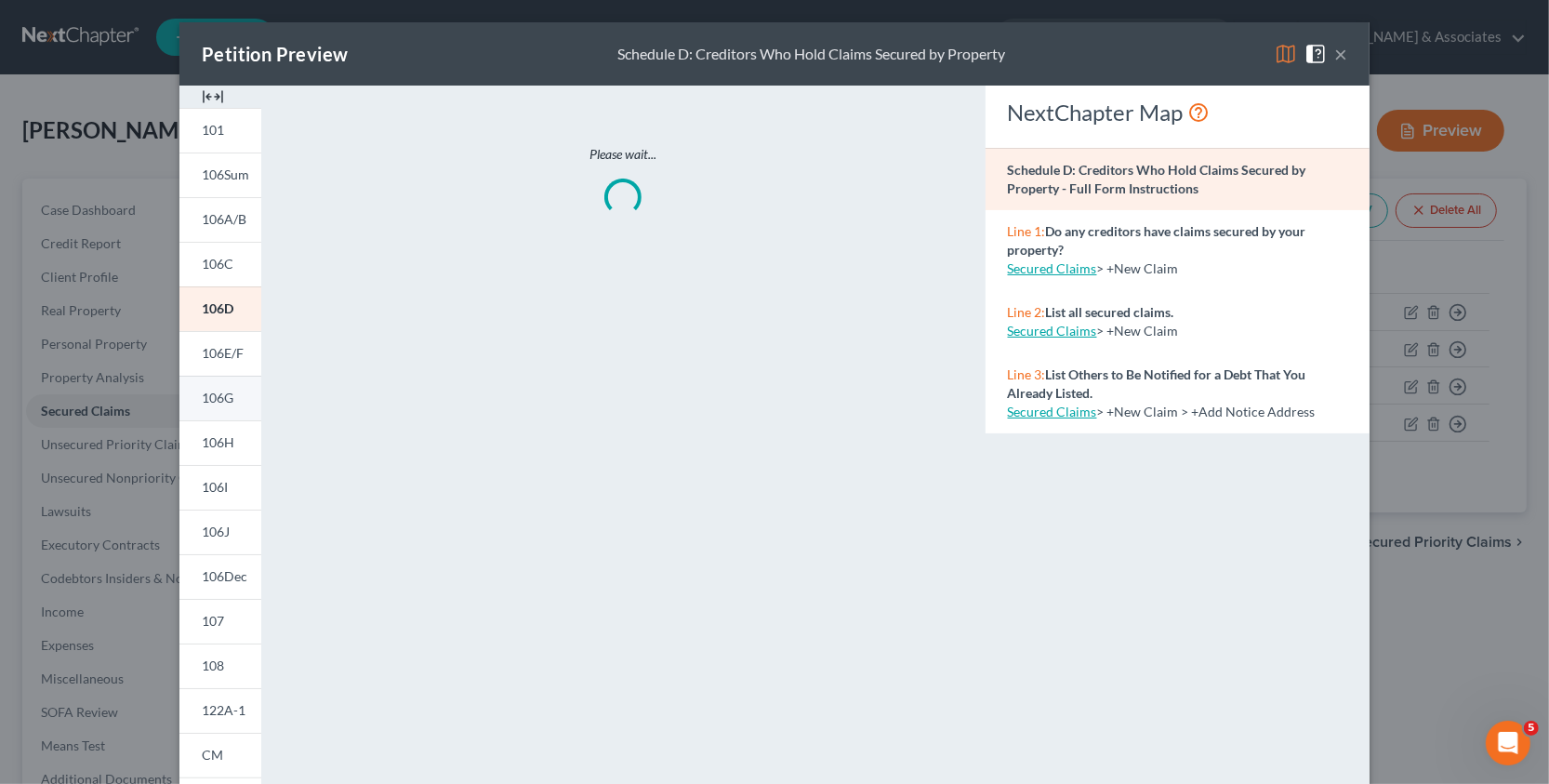
click at [219, 400] on span "106G" at bounding box center [218, 397] width 31 height 16
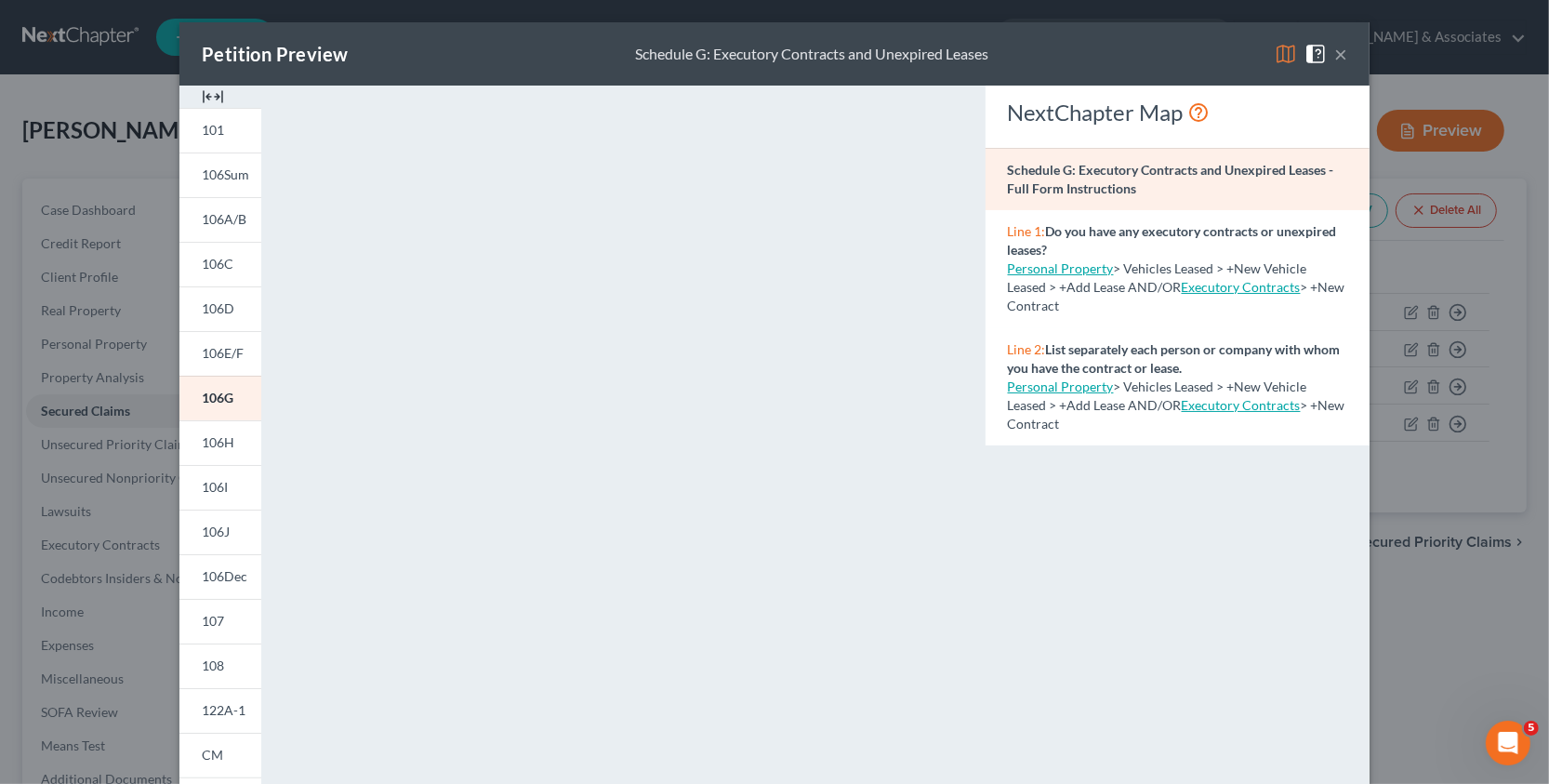
click at [1337, 57] on button "×" at bounding box center [1340, 54] width 13 height 23
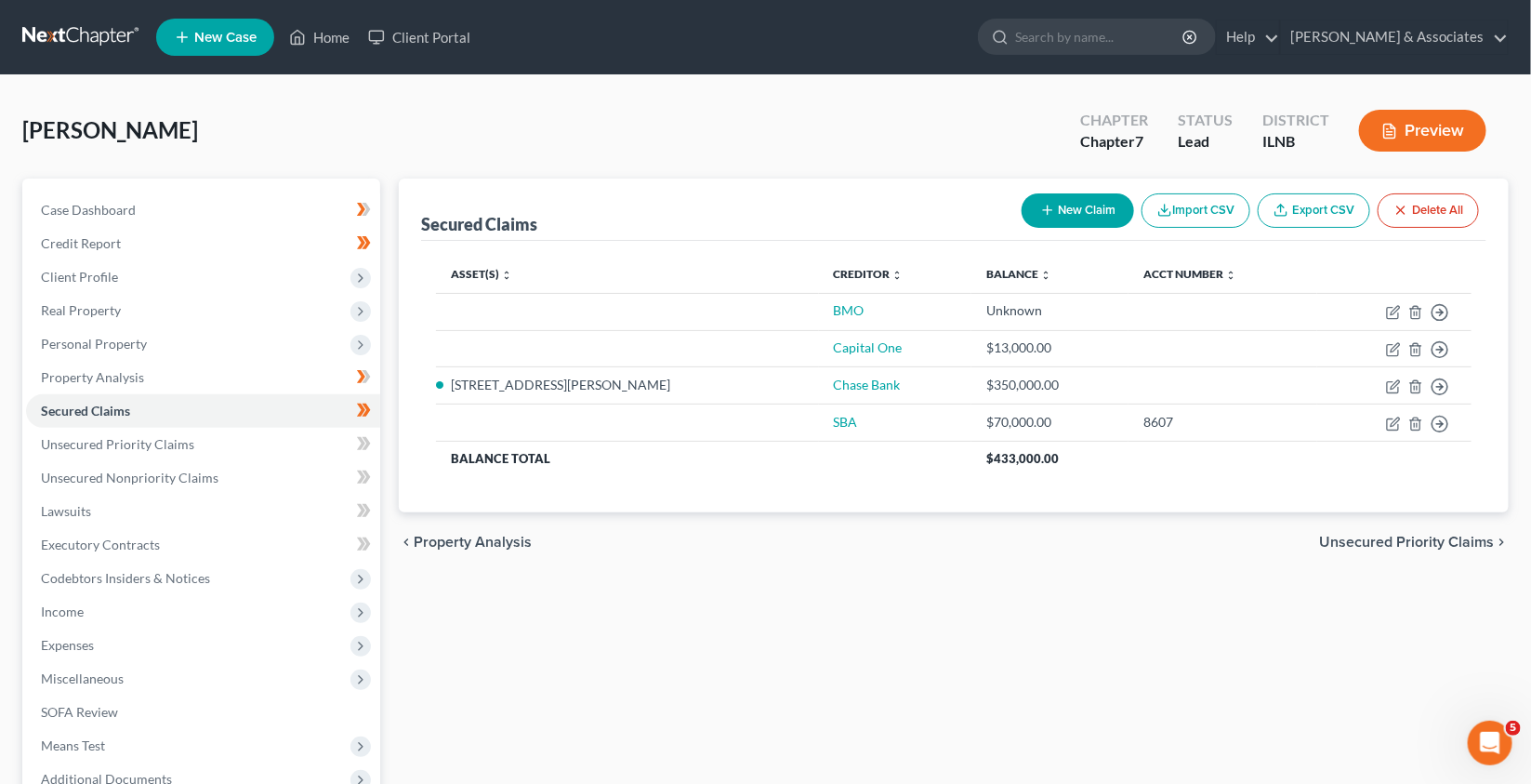
click at [1420, 131] on button "Preview" at bounding box center [1423, 130] width 127 height 42
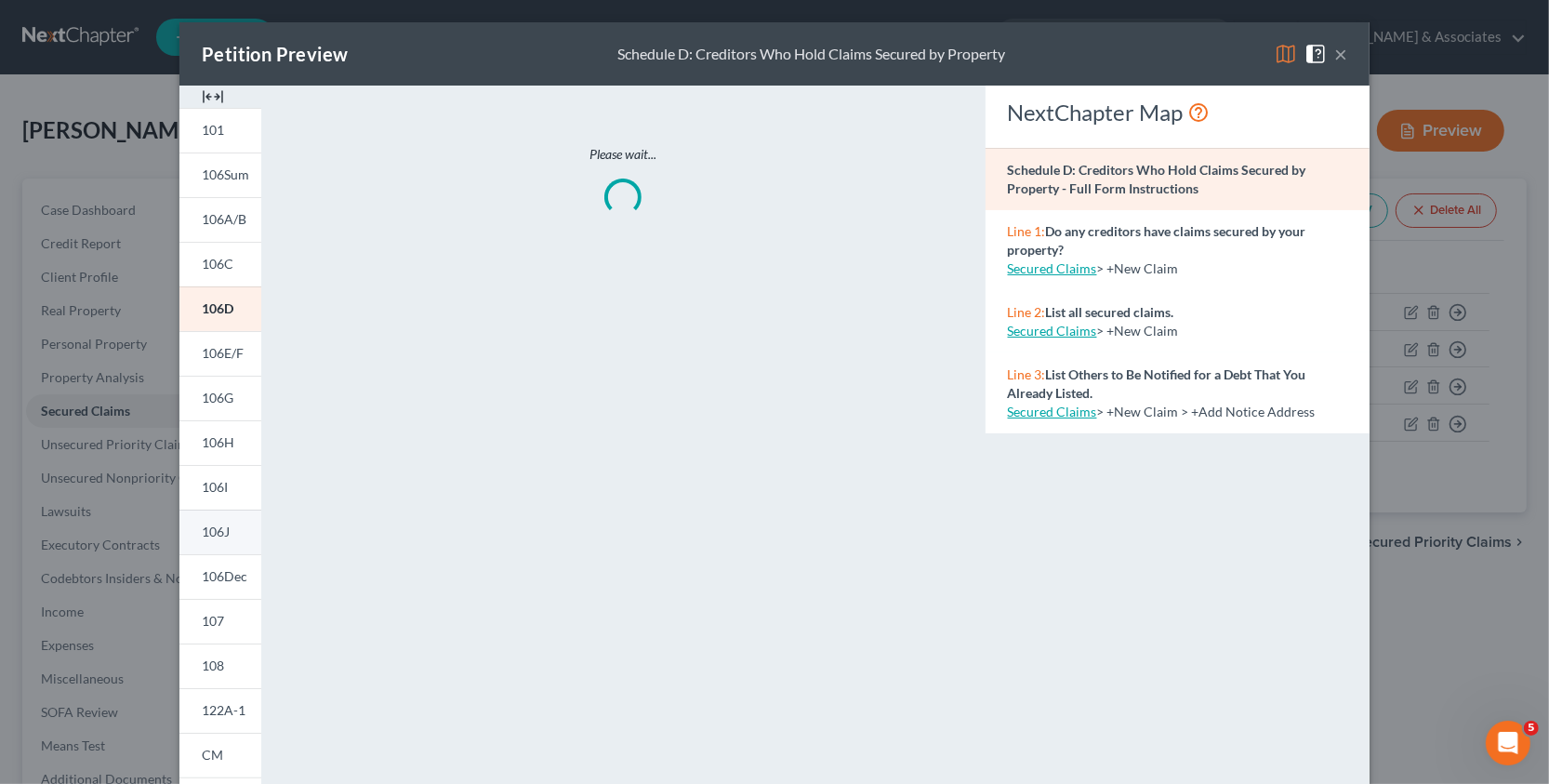
click at [202, 530] on span "106J" at bounding box center [216, 531] width 27 height 16
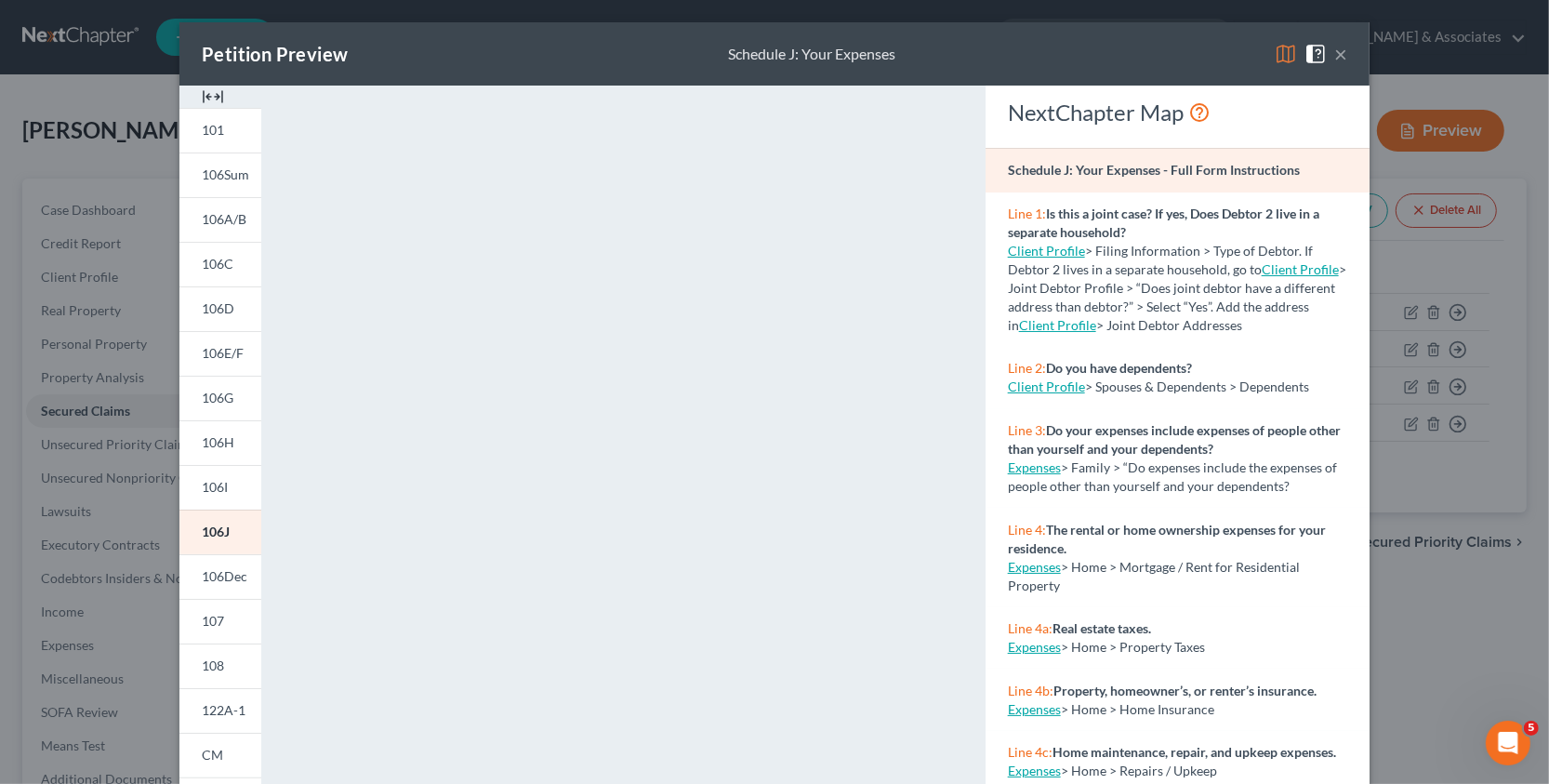
click at [1048, 389] on link "Client Profile" at bounding box center [1046, 386] width 77 height 16
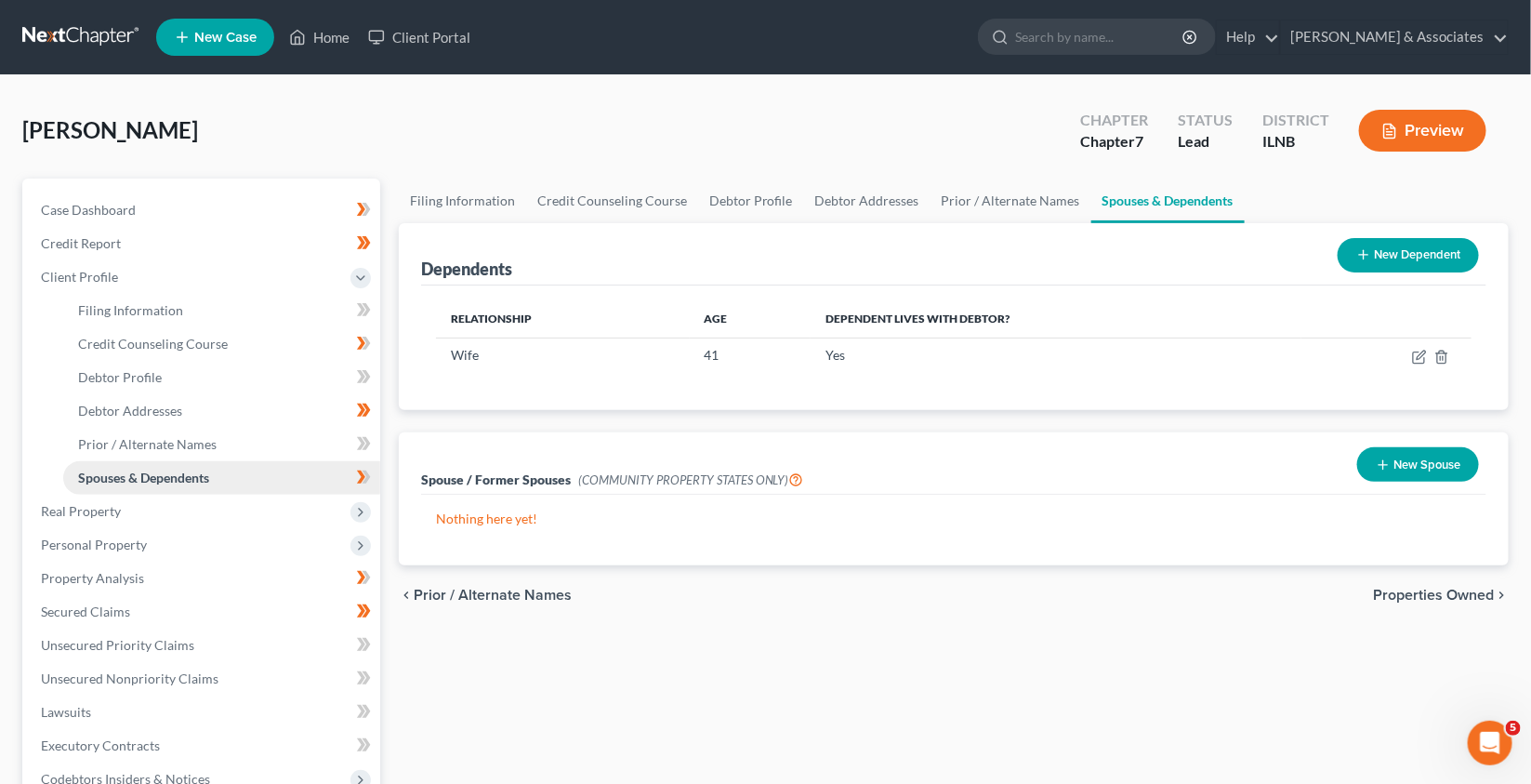
click at [182, 475] on span "Spouses & Dependents" at bounding box center [144, 477] width 131 height 16
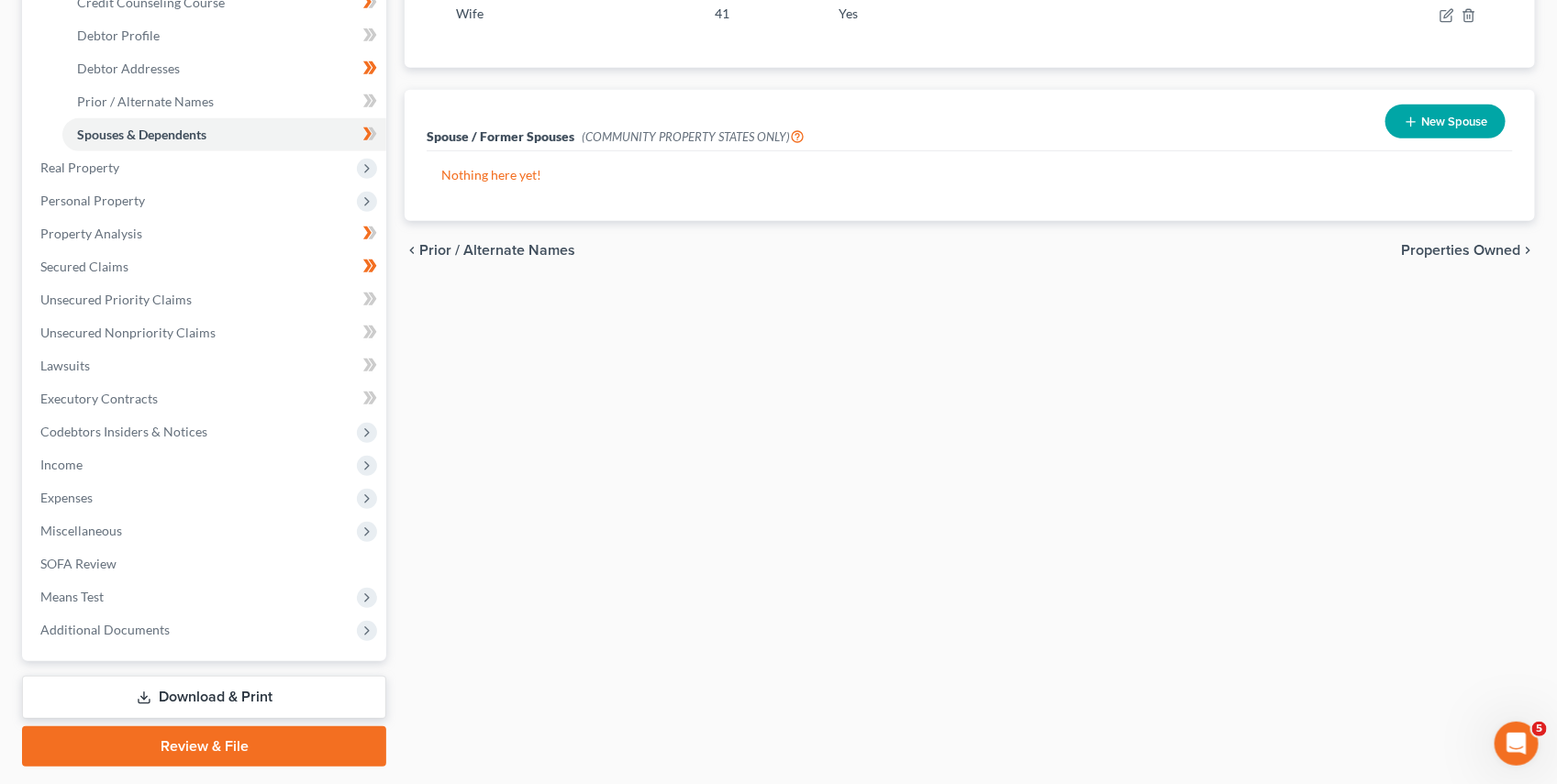
click at [244, 749] on link "Review & File" at bounding box center [204, 746] width 365 height 41
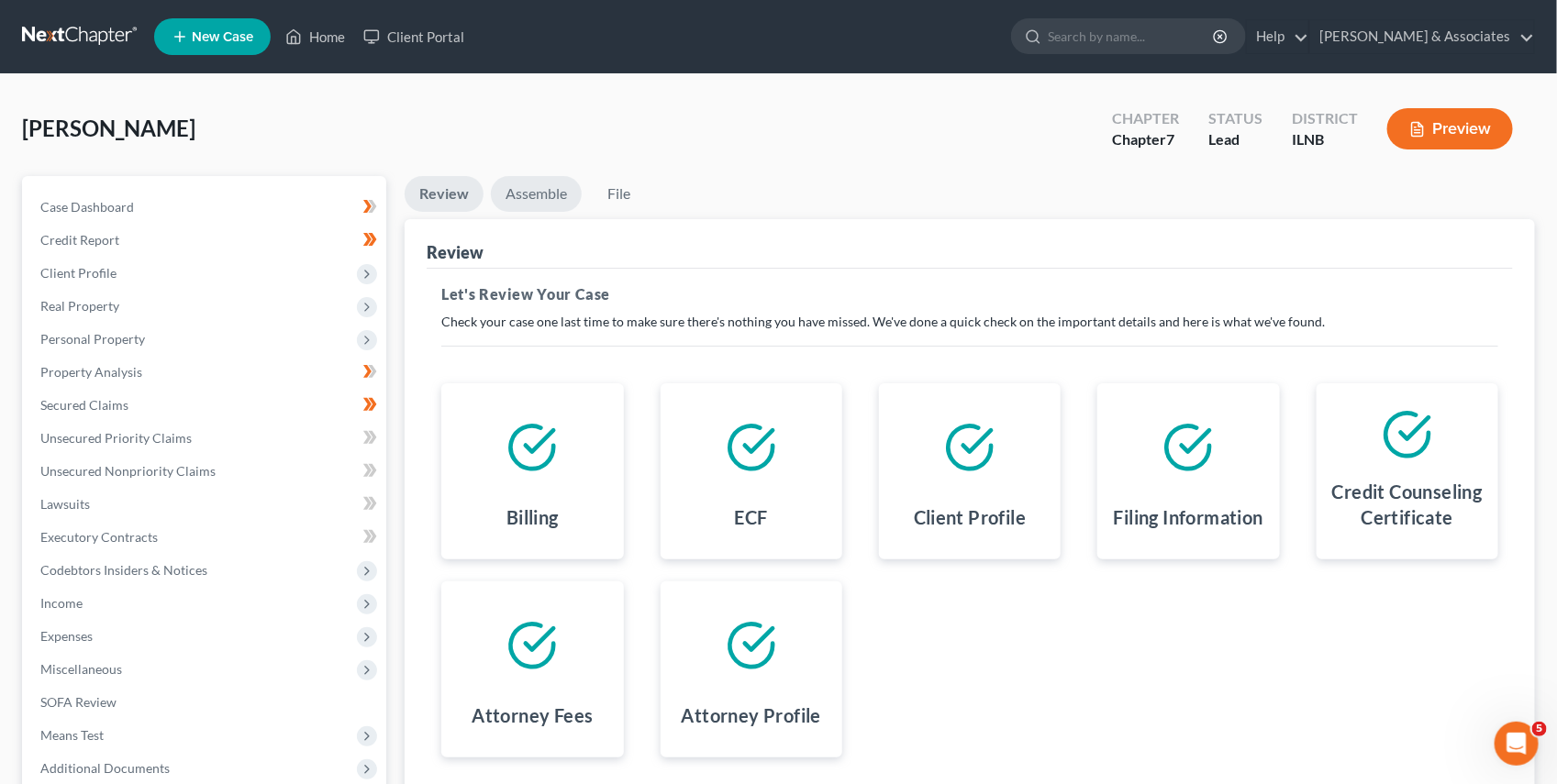
click at [563, 194] on link "Assemble" at bounding box center [536, 193] width 91 height 36
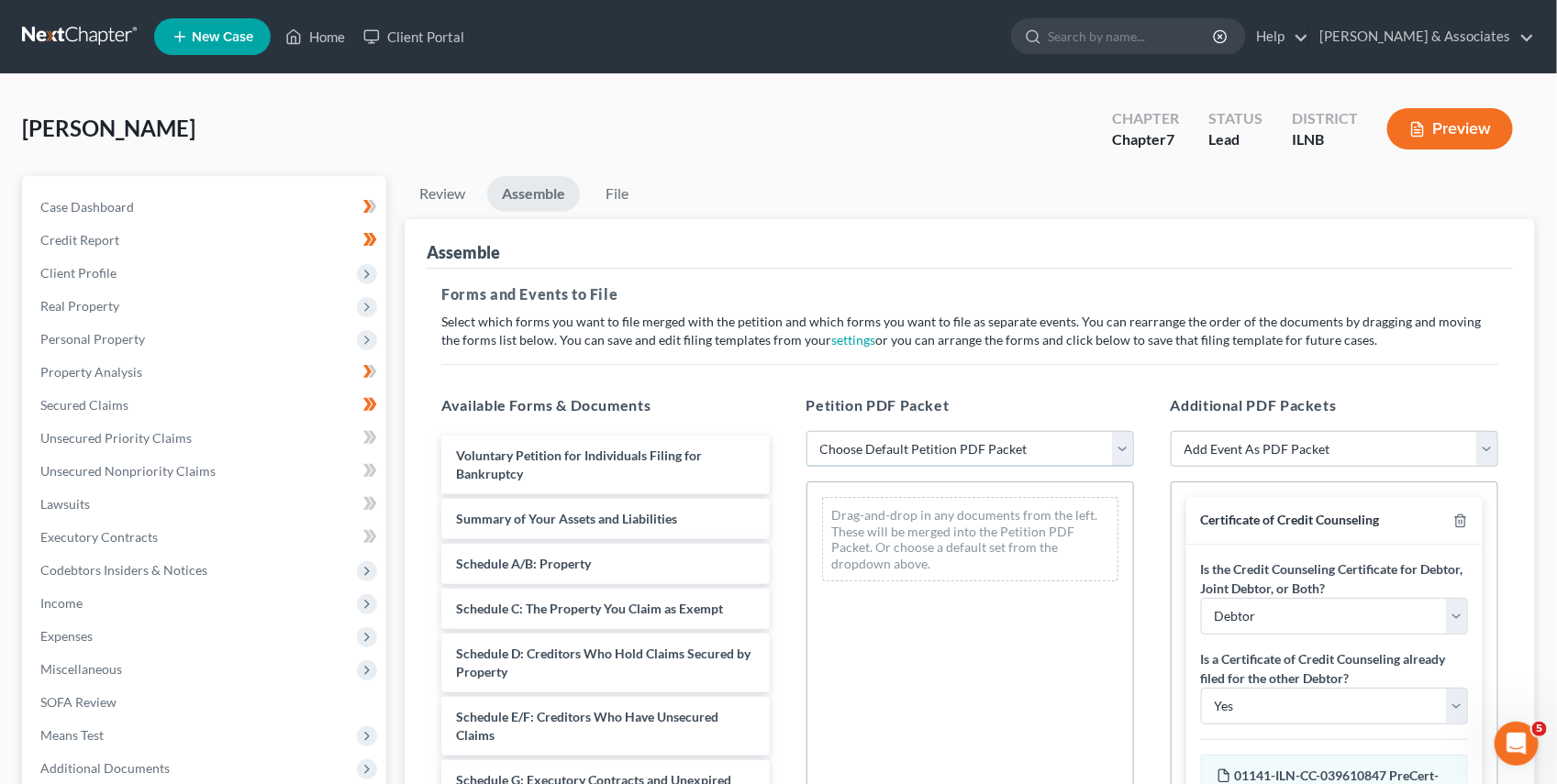
click at [962, 449] on select "Choose Default Petition PDF Packet Emergency Filing (Voluntary Petition and Cre…" at bounding box center [970, 450] width 328 height 37
select select "1"
click at [807, 431] on select "Choose Default Petition PDF Packet Emergency Filing (Voluntary Petition and Cre…" at bounding box center [970, 450] width 328 height 37
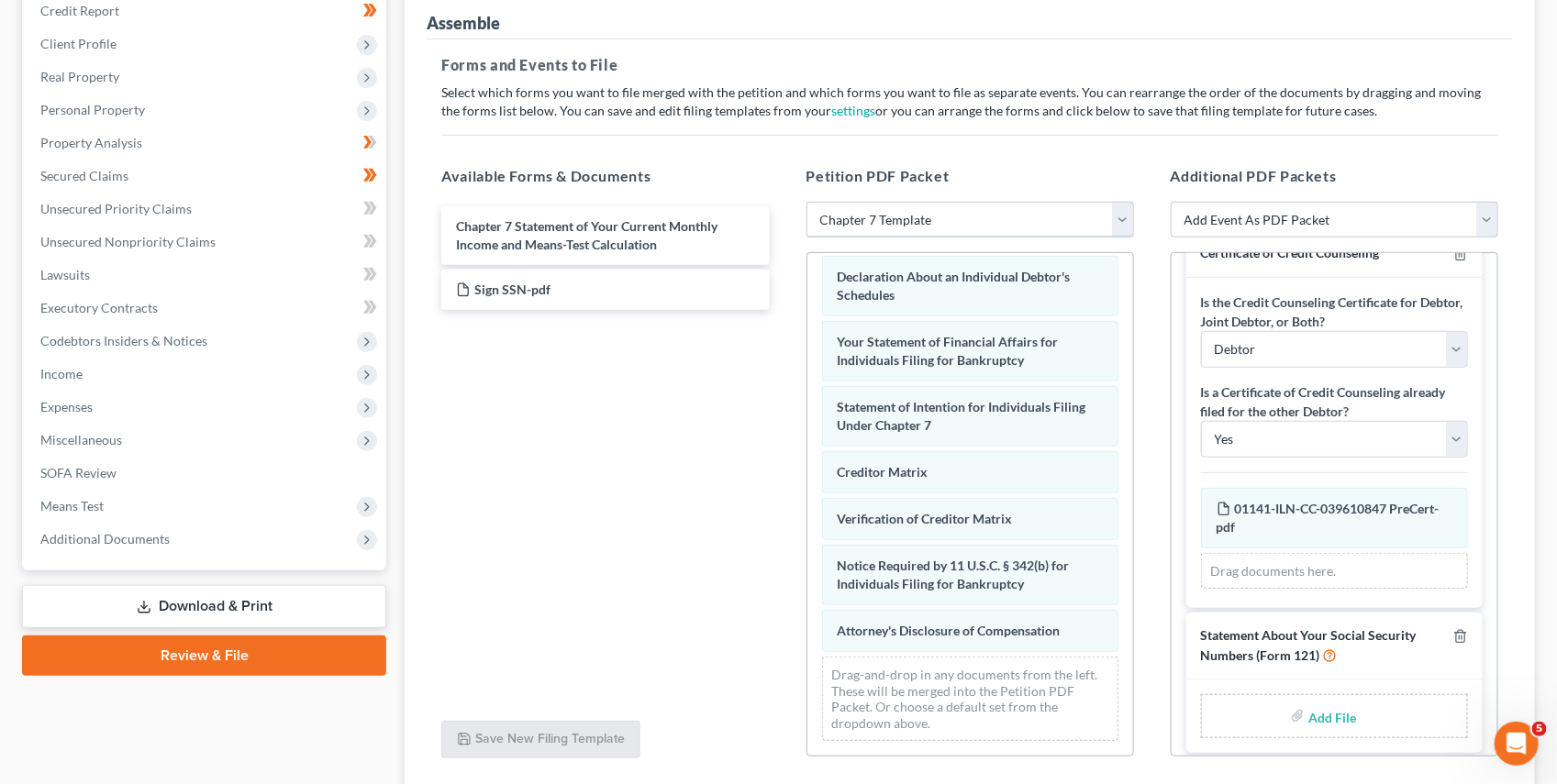
scroll to position [89, 0]
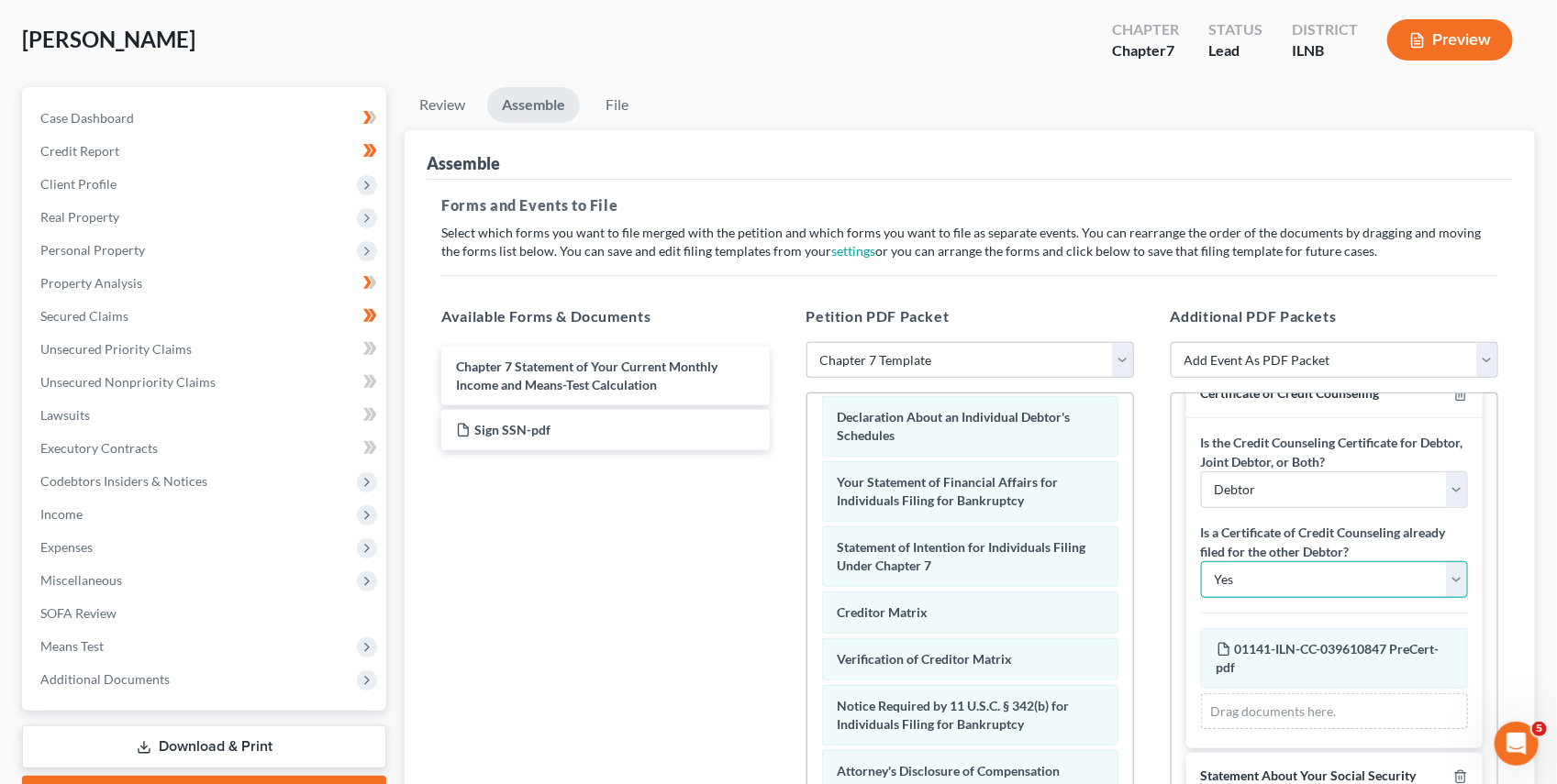
click at [1285, 573] on select "Yes No" at bounding box center [1335, 579] width 267 height 37
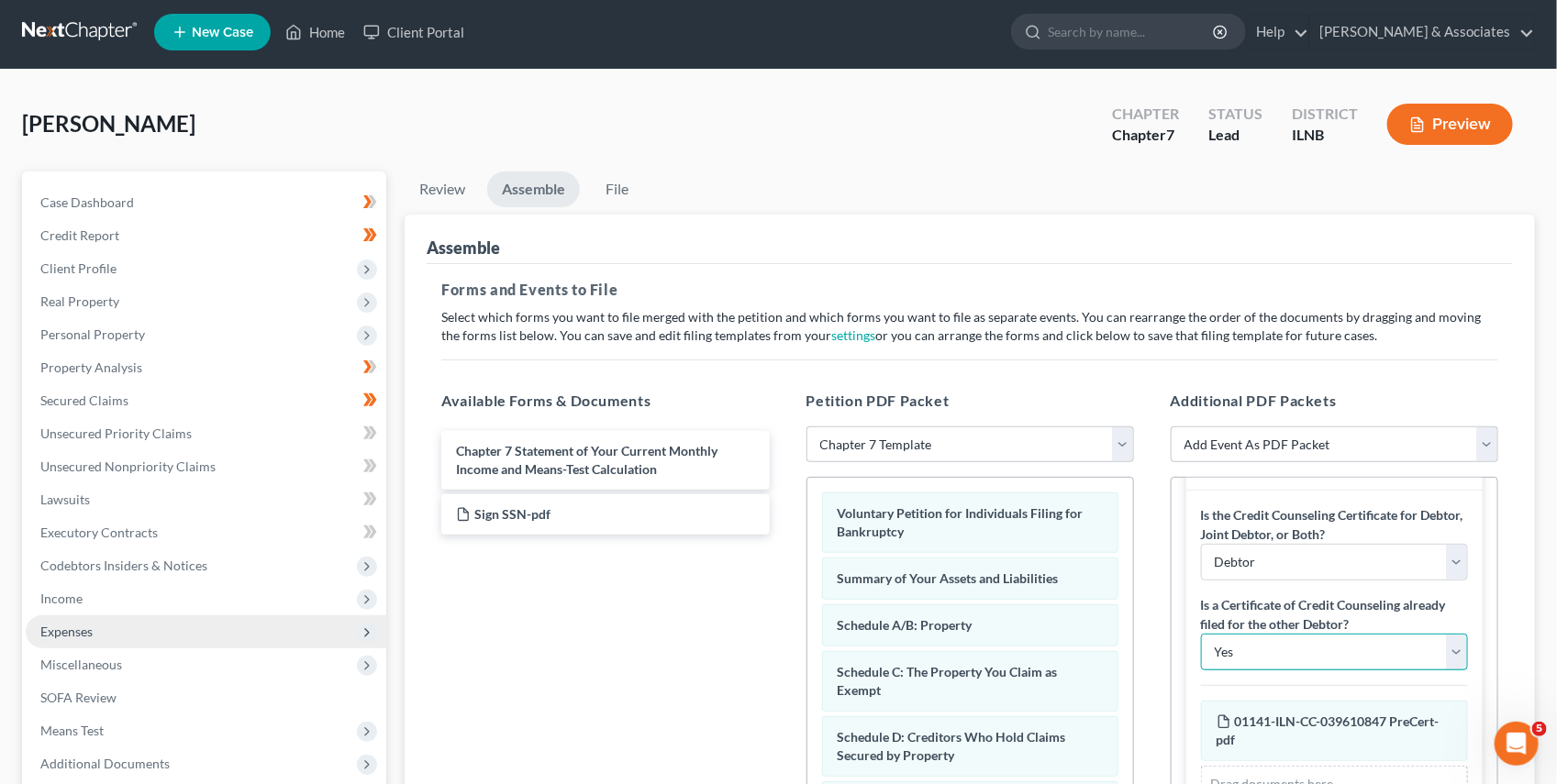
scroll to position [9, 0]
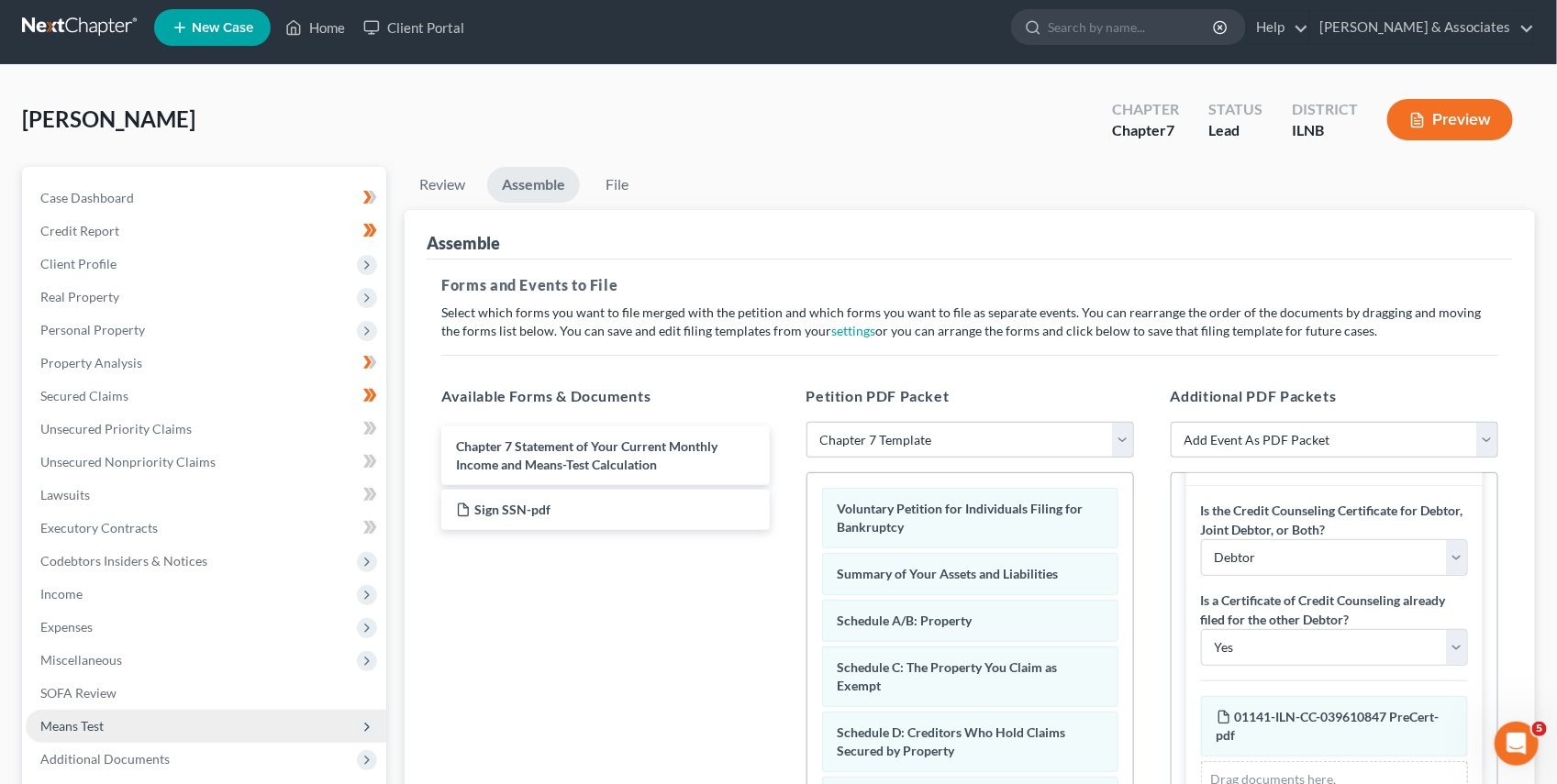
click at [73, 721] on span "Means Test" at bounding box center [72, 726] width 63 height 15
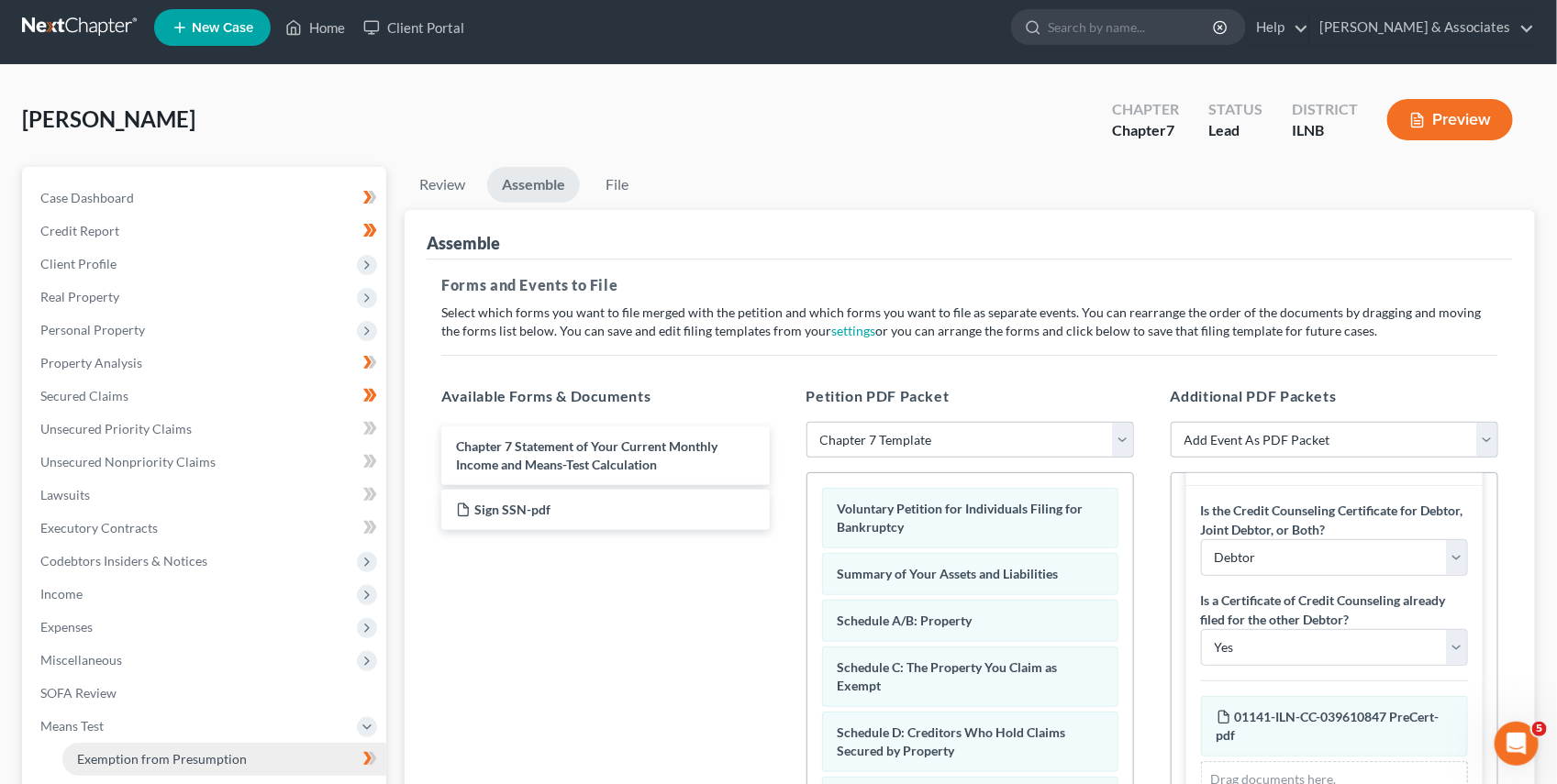
click at [138, 751] on span "Exemption from Presumption" at bounding box center [162, 759] width 169 height 15
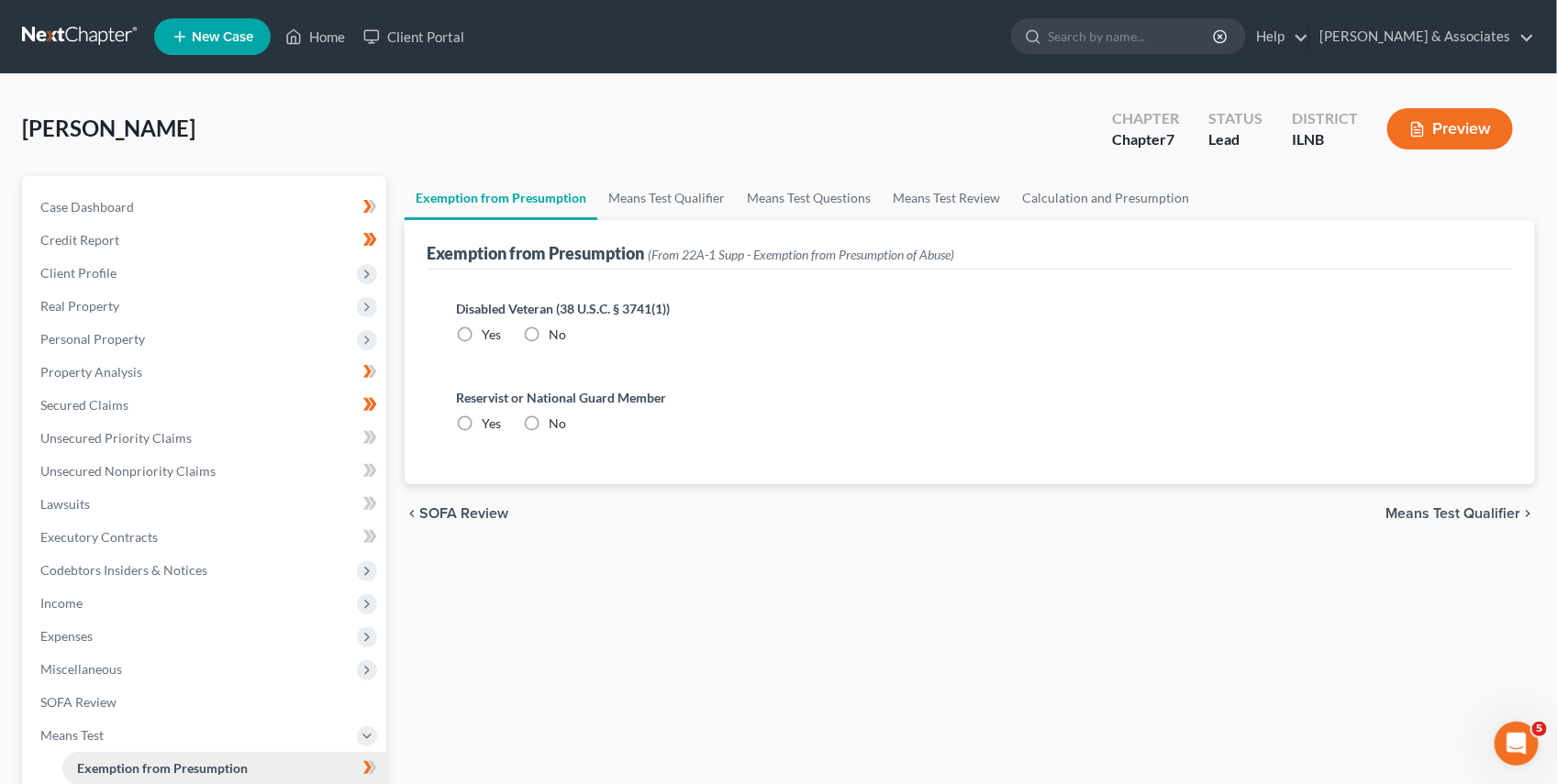
radio input "true"
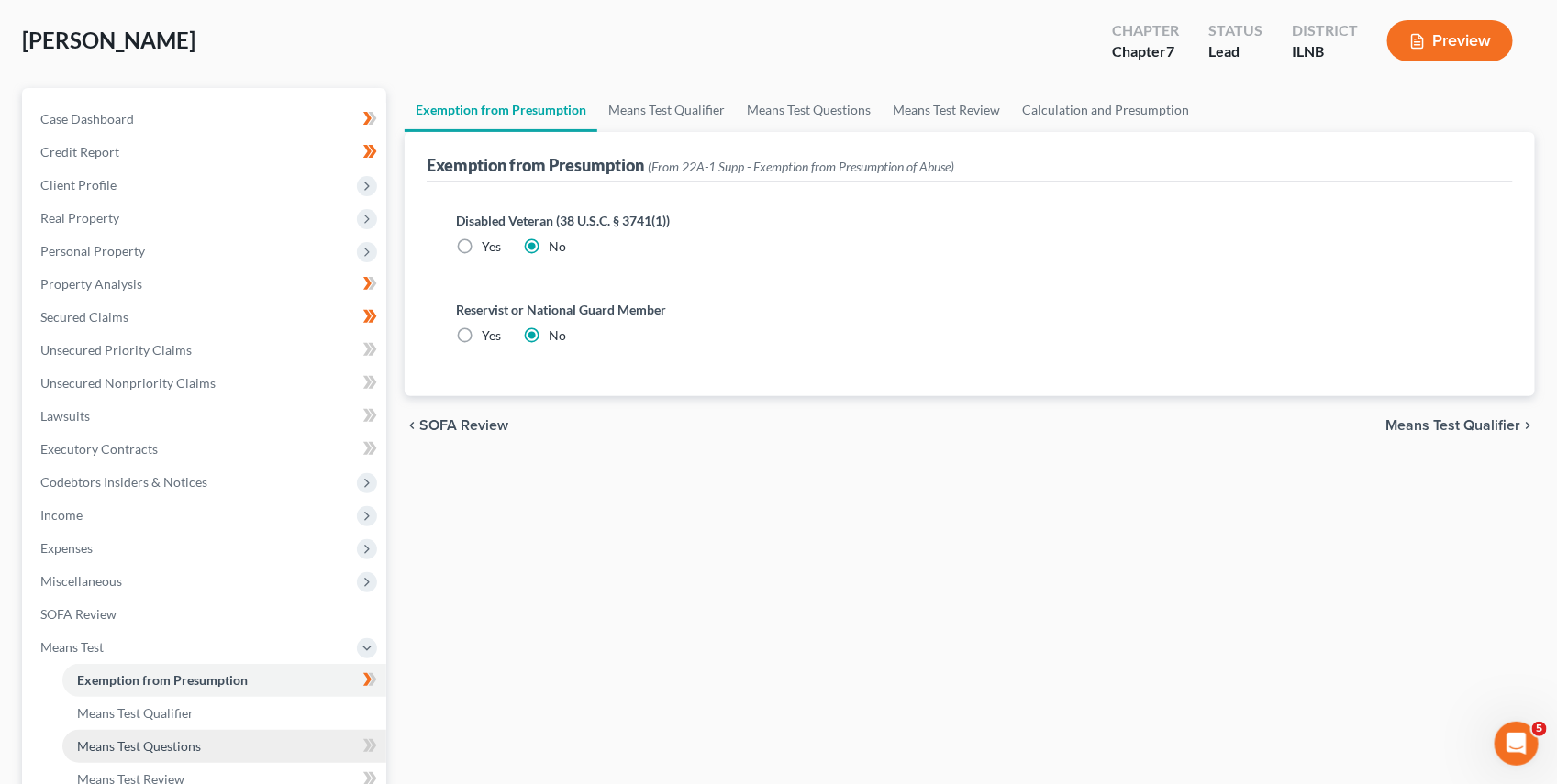
scroll to position [130, 0]
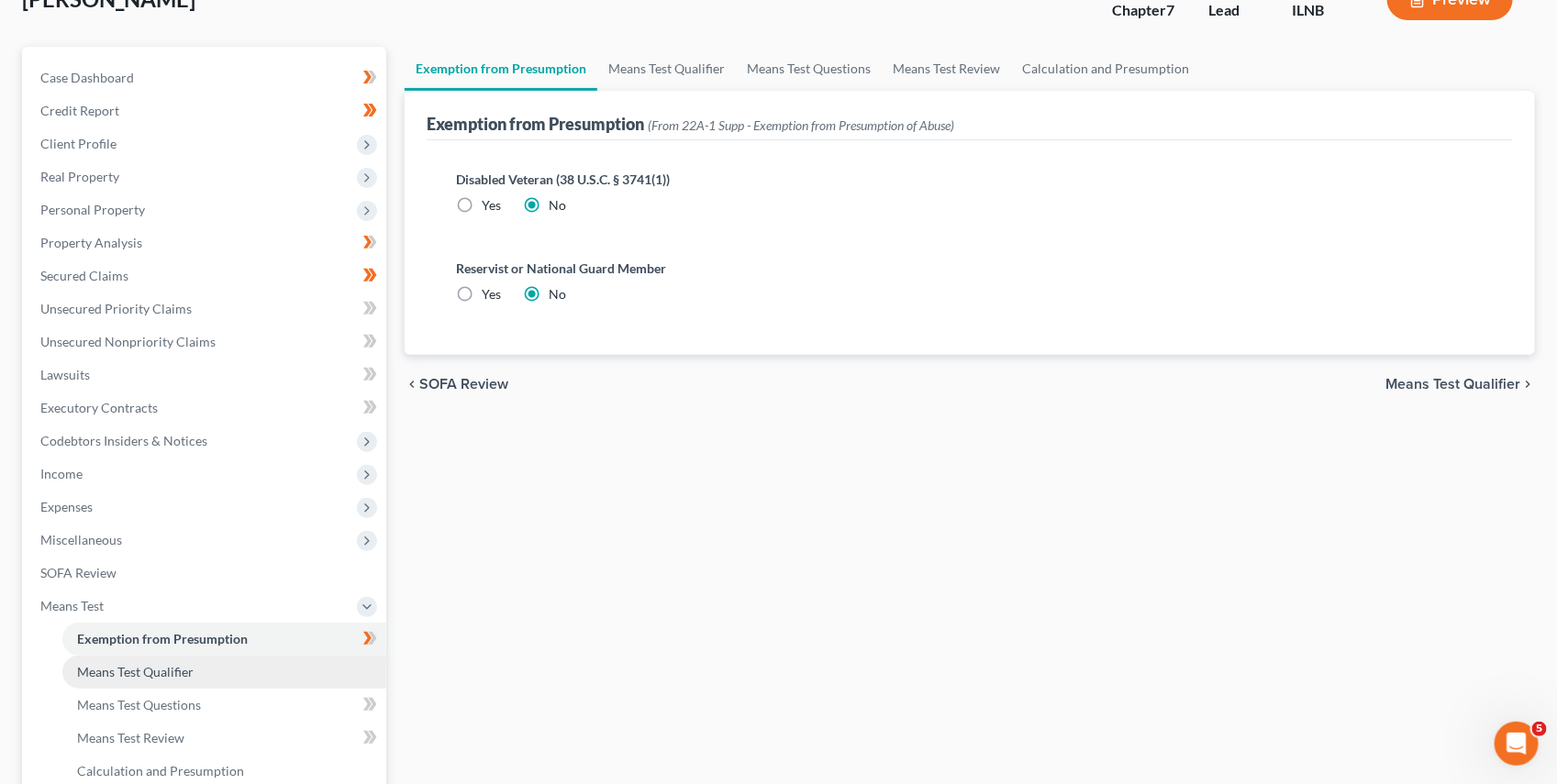
click at [159, 677] on span "Means Test Qualifier" at bounding box center [135, 672] width 116 height 15
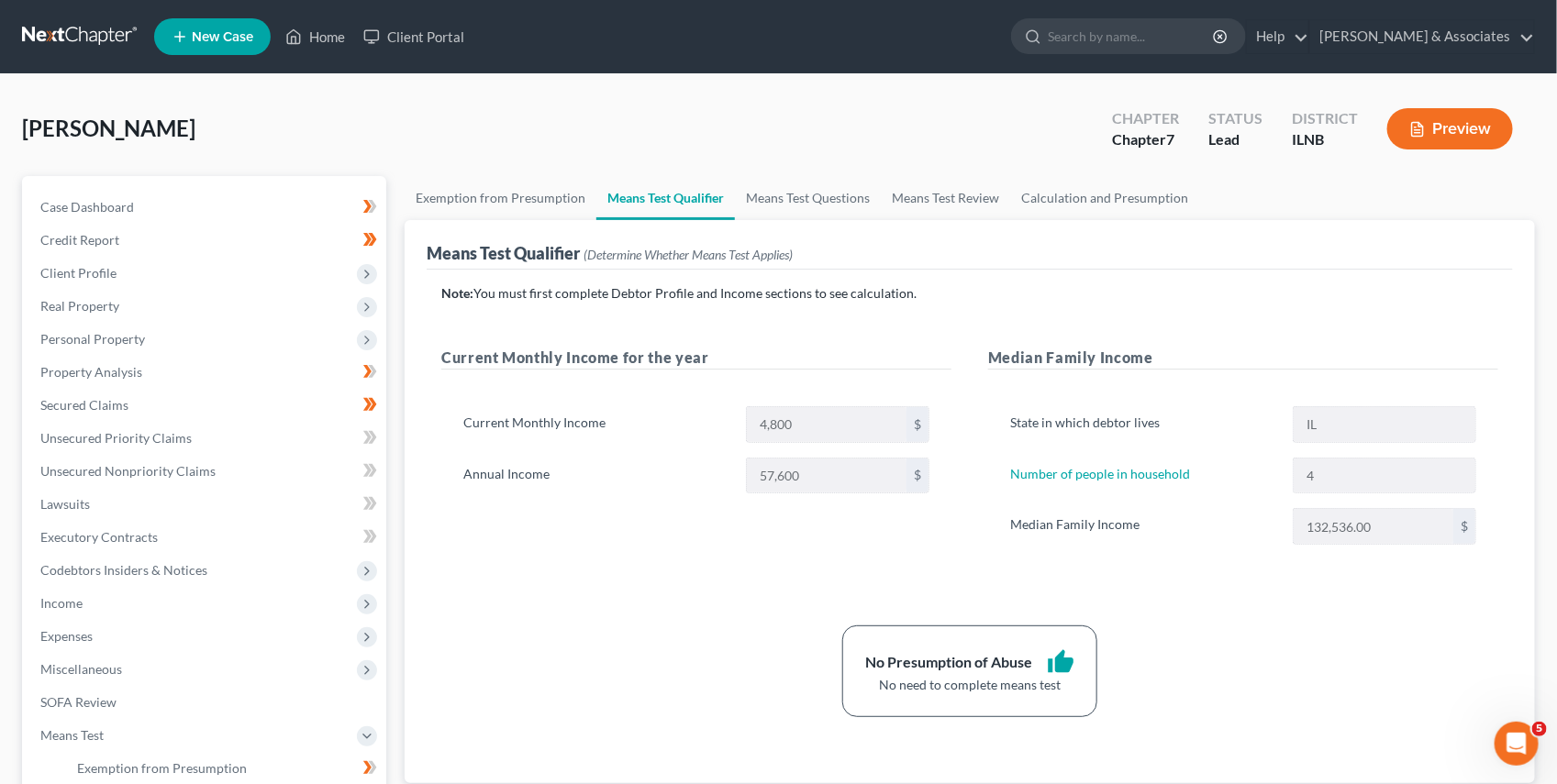
click at [1448, 141] on button "Preview" at bounding box center [1450, 129] width 126 height 42
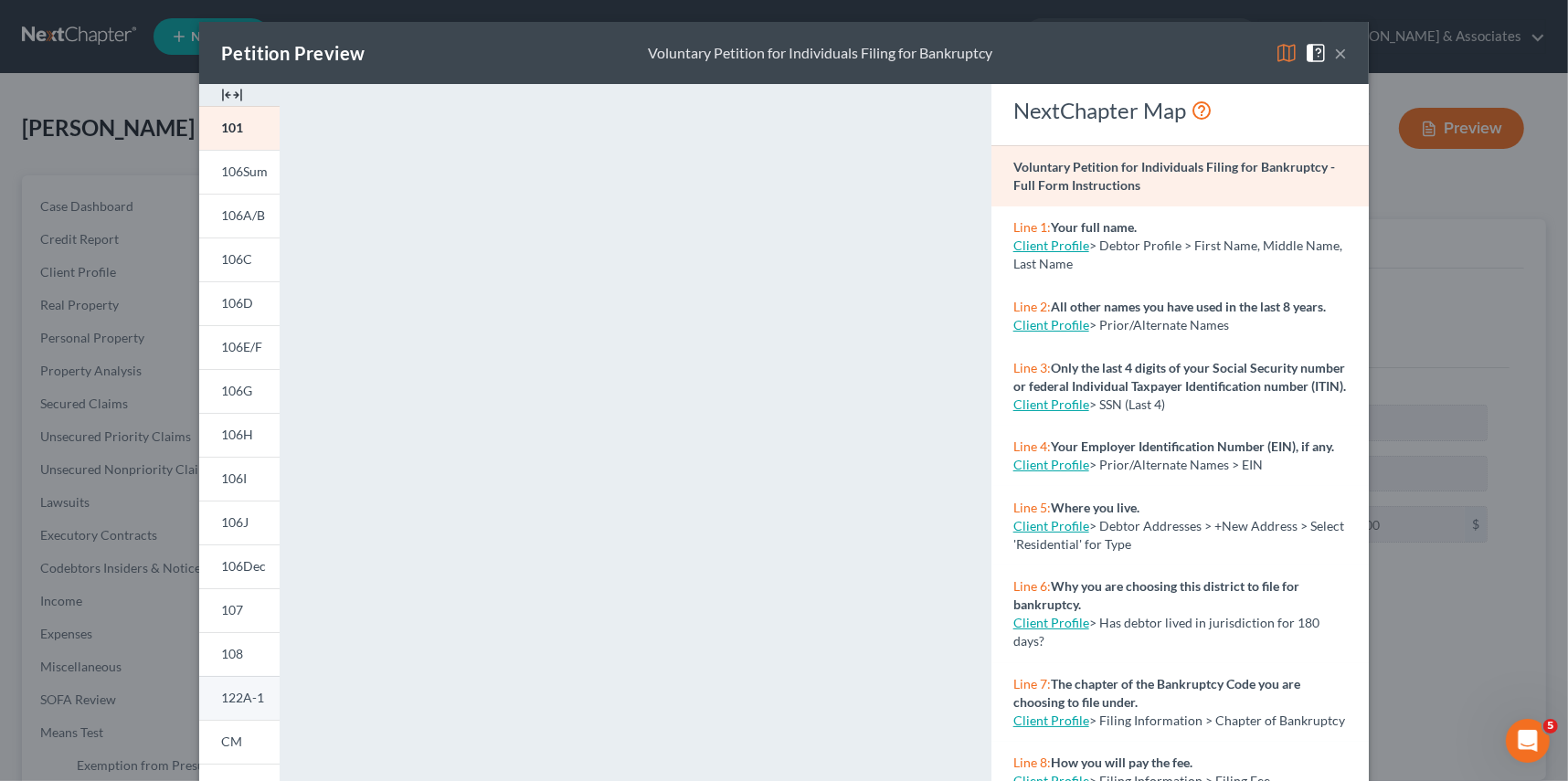
click at [253, 704] on span "122A-1" at bounding box center [243, 697] width 43 height 15
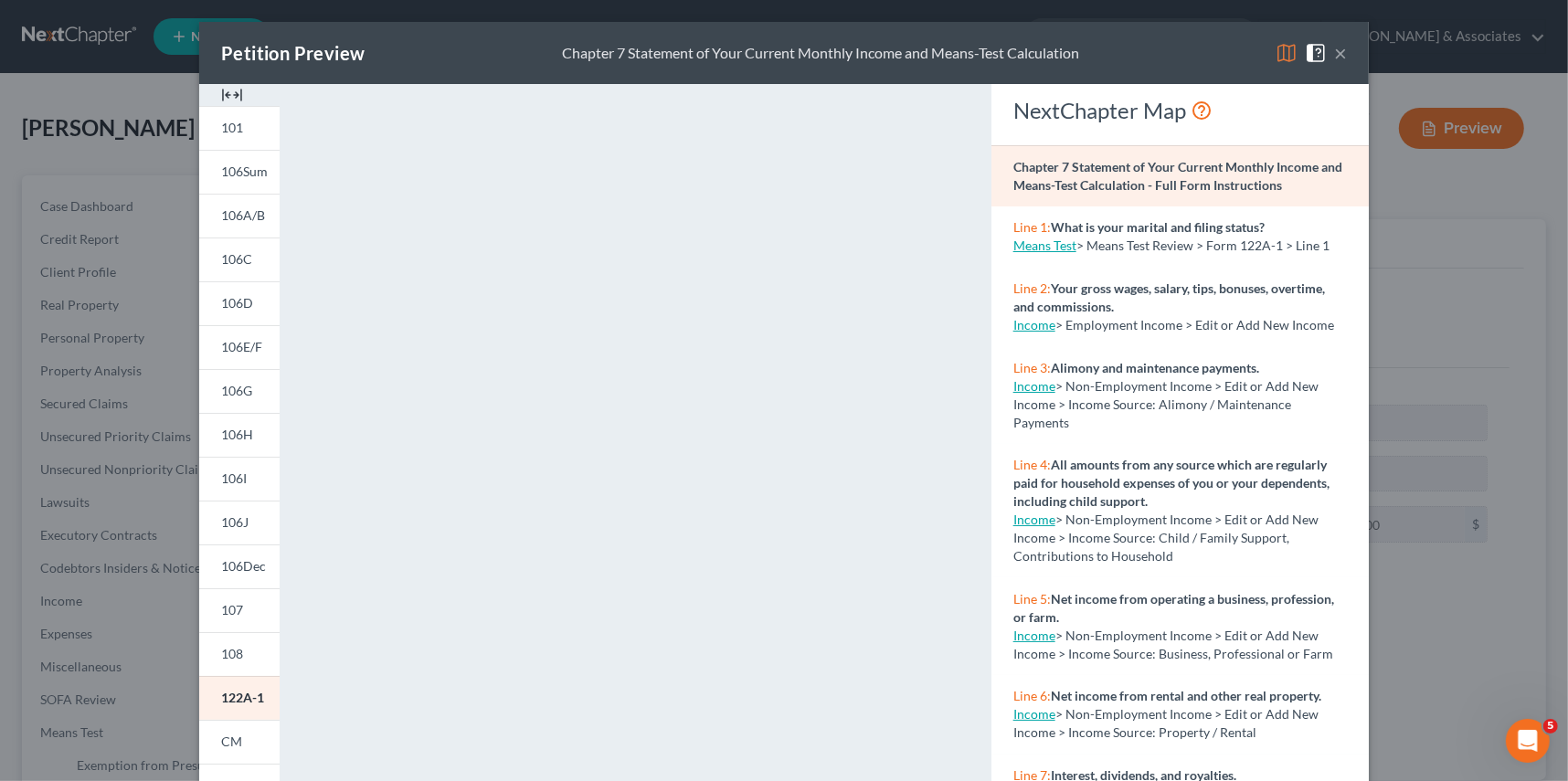
click at [1334, 60] on button "×" at bounding box center [1340, 53] width 13 height 22
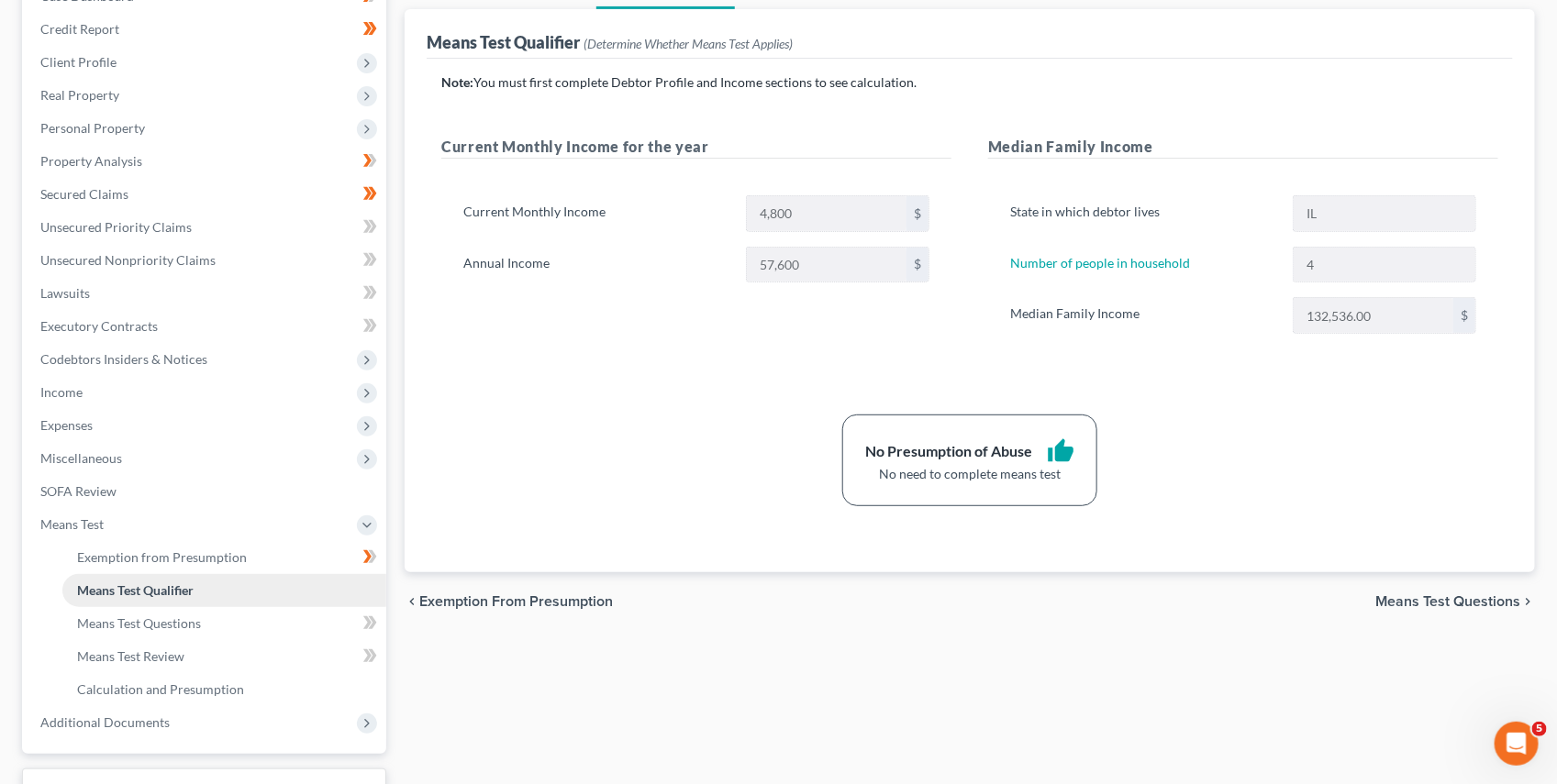
scroll to position [354, 0]
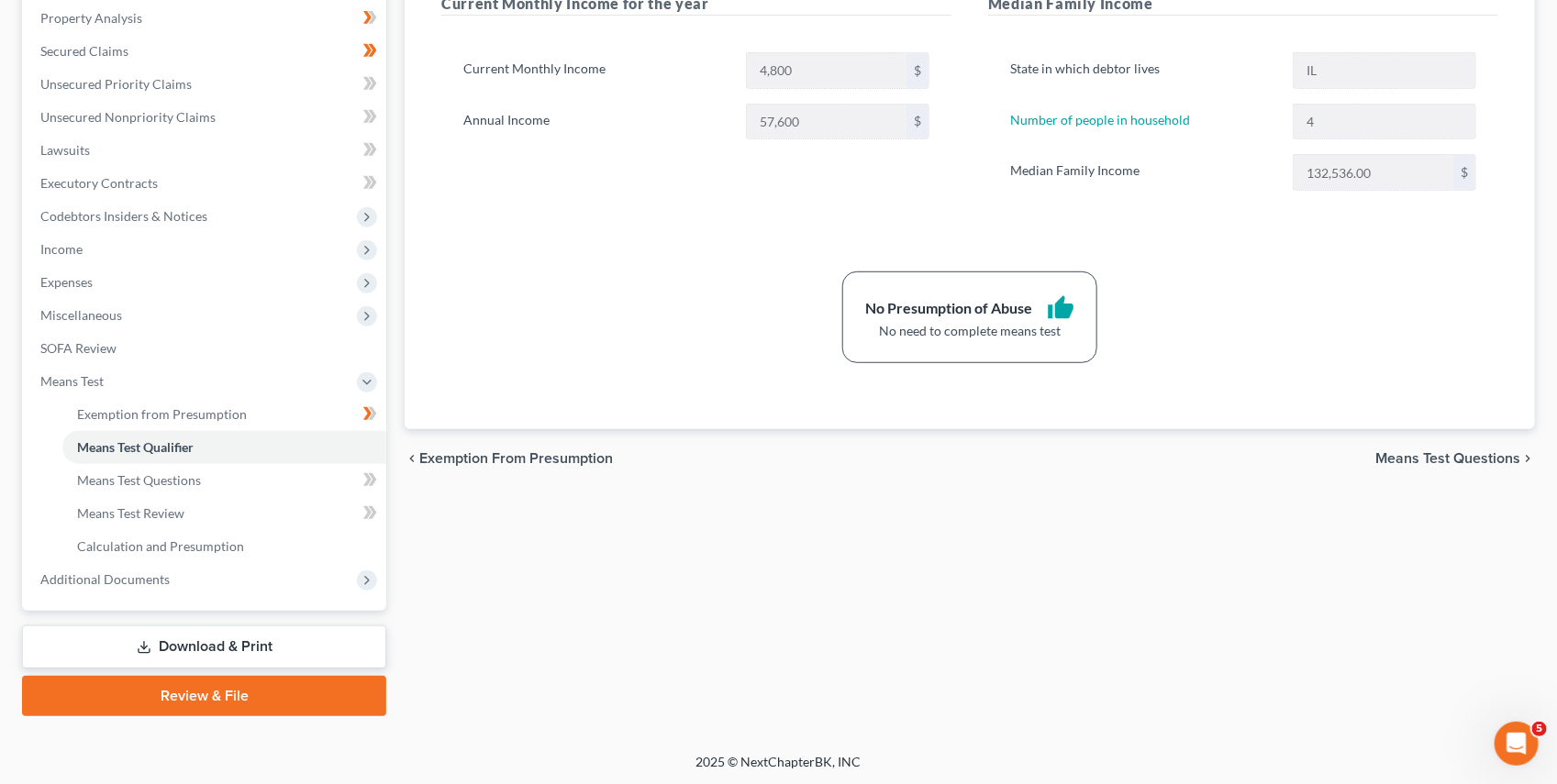
click at [192, 700] on link "Review & File" at bounding box center [204, 696] width 365 height 41
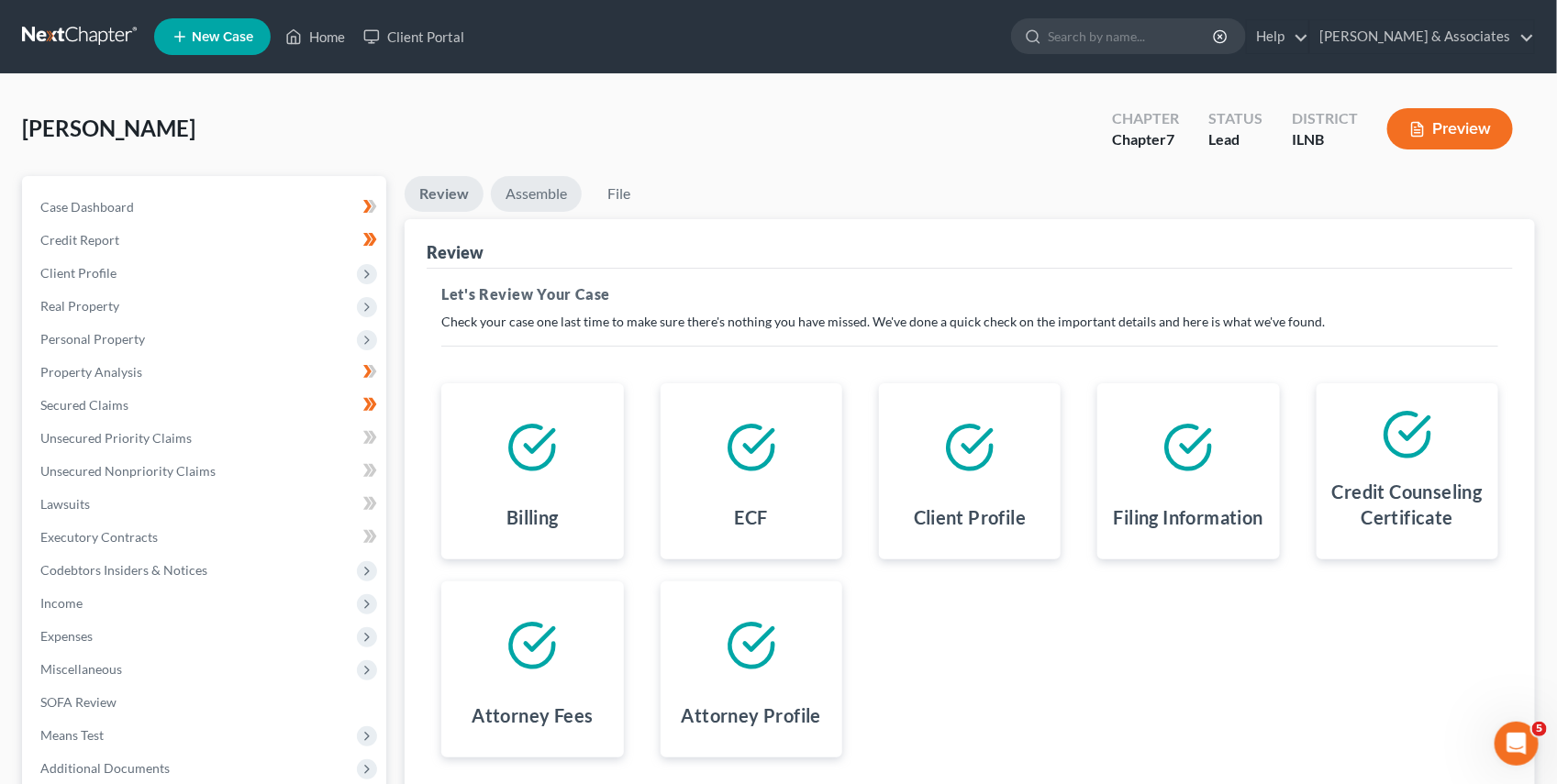
click at [536, 193] on link "Assemble" at bounding box center [536, 193] width 91 height 36
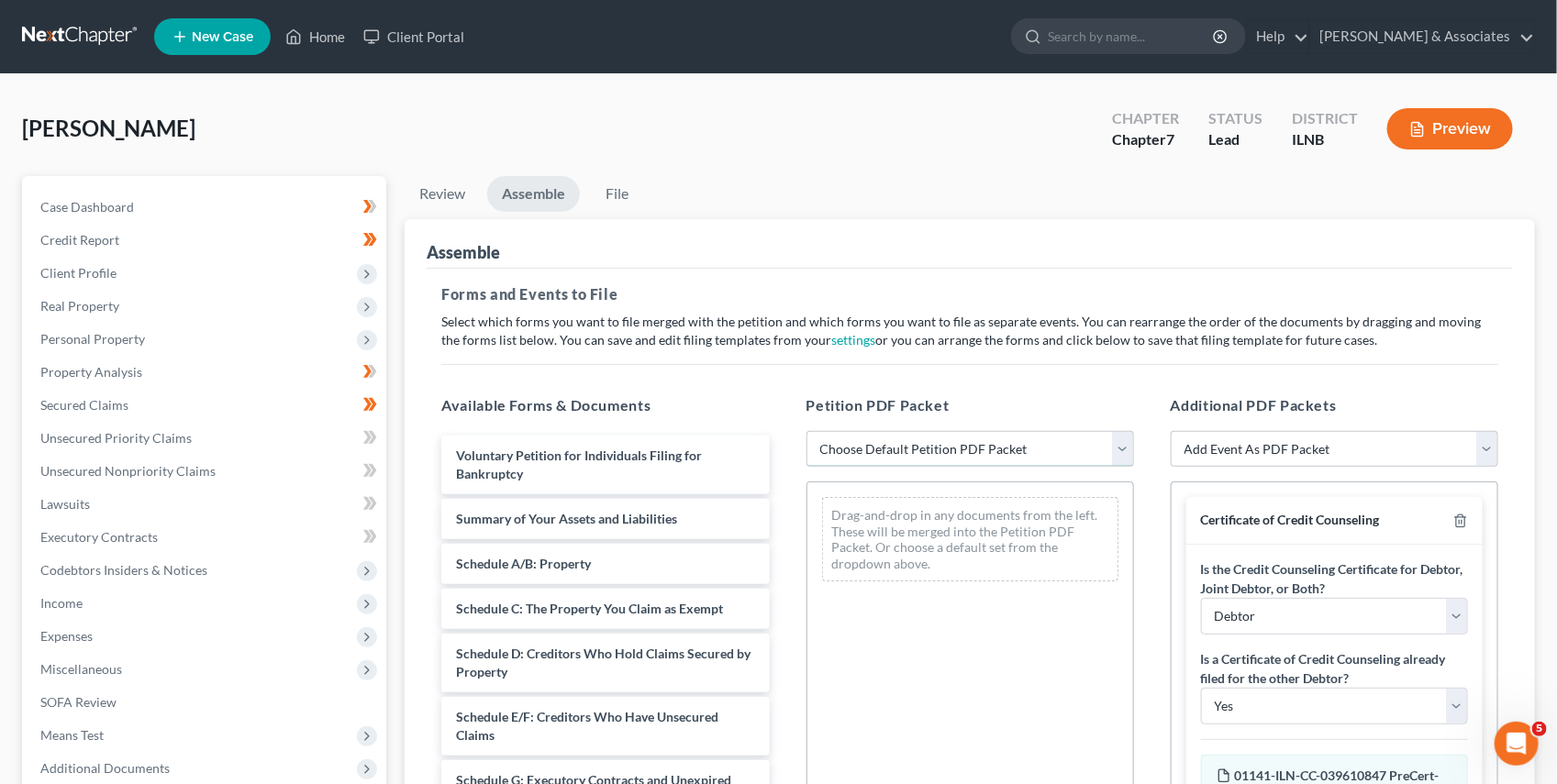
click at [956, 457] on select "Choose Default Petition PDF Packet Emergency Filing (Voluntary Petition and Cre…" at bounding box center [970, 450] width 328 height 37
select select "1"
click at [807, 431] on select "Choose Default Petition PDF Packet Emergency Filing (Voluntary Petition and Cre…" at bounding box center [970, 450] width 328 height 37
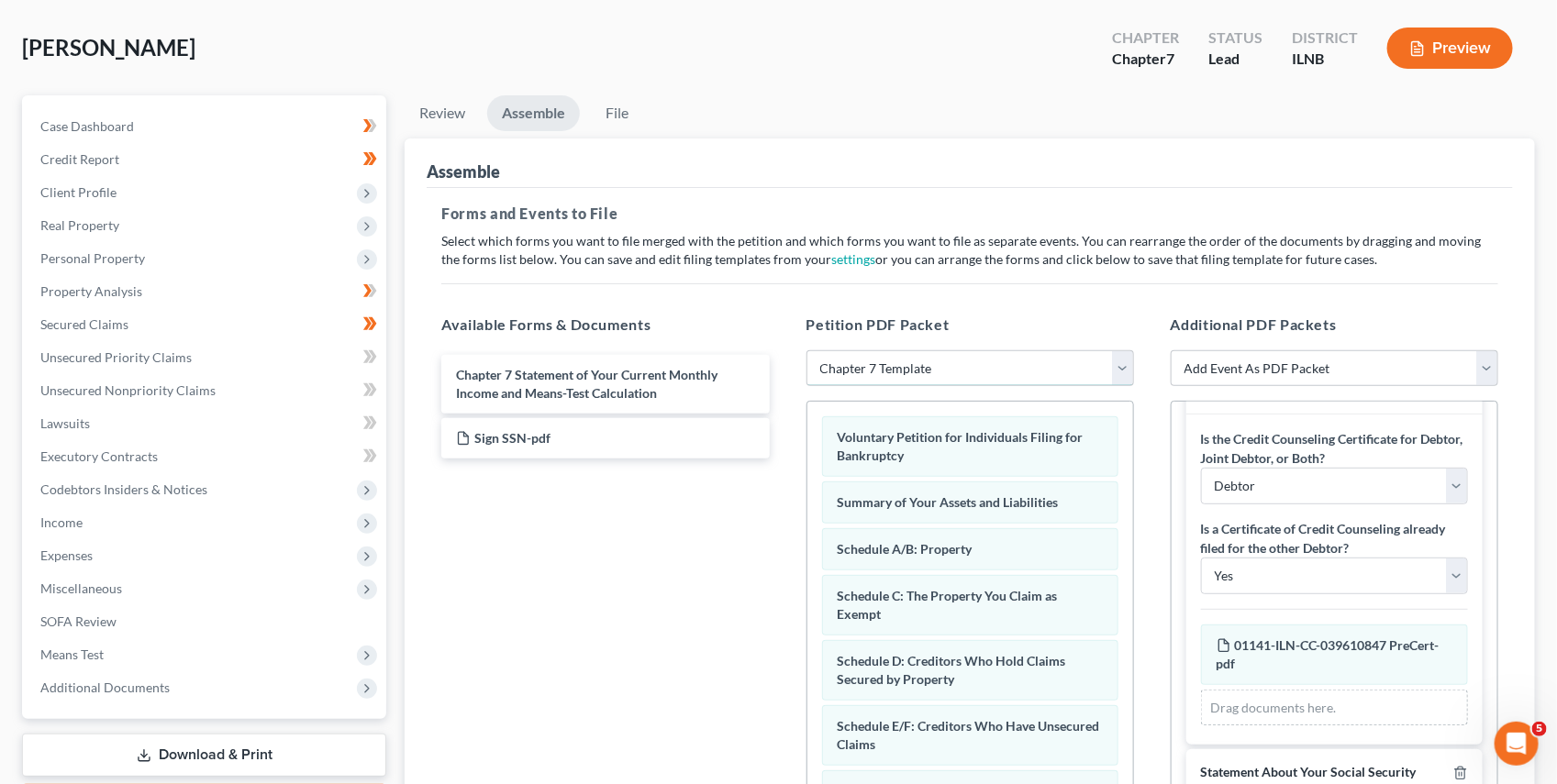
scroll to position [73, 0]
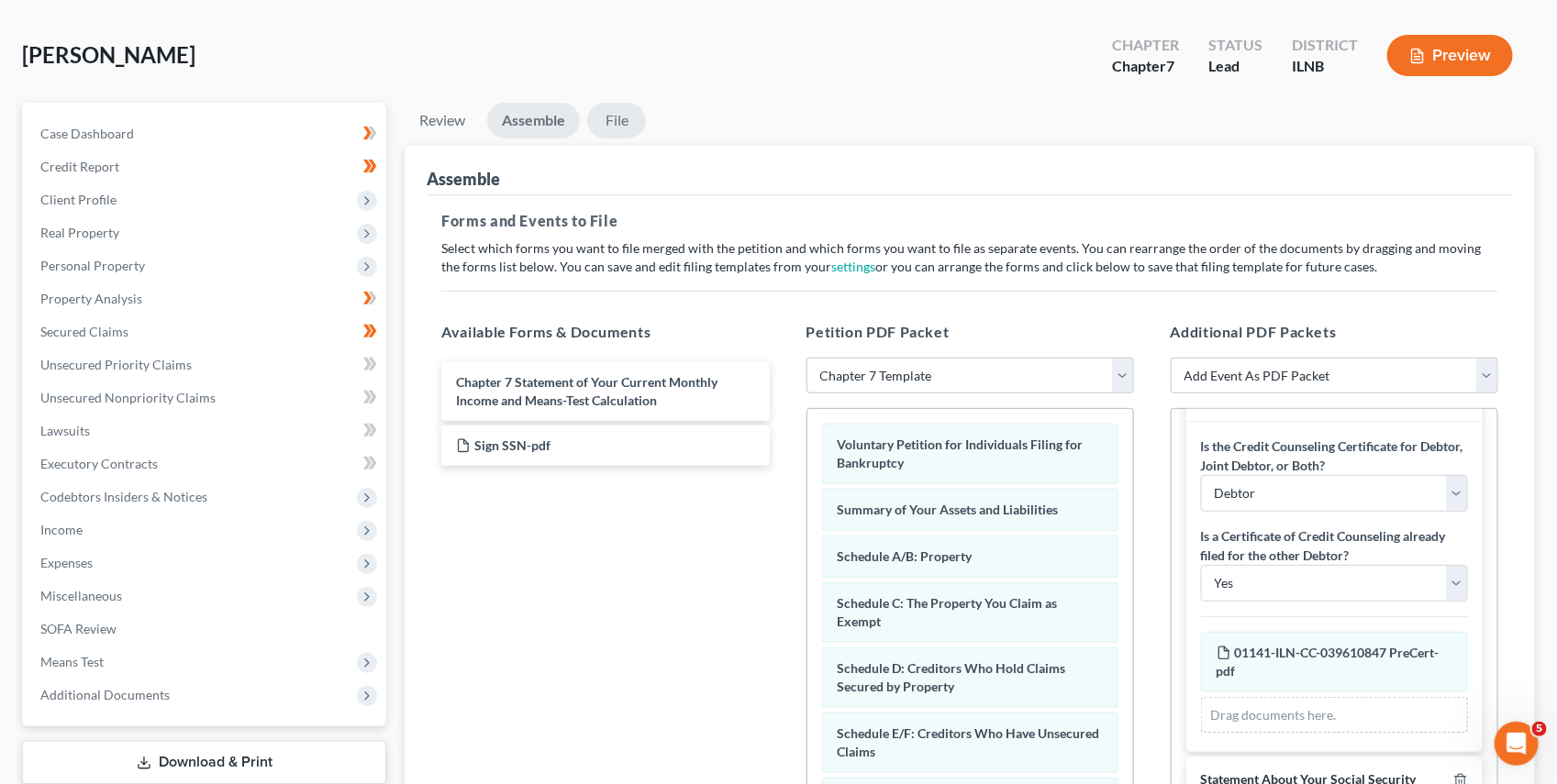
click at [630, 123] on link "File" at bounding box center [616, 120] width 59 height 36
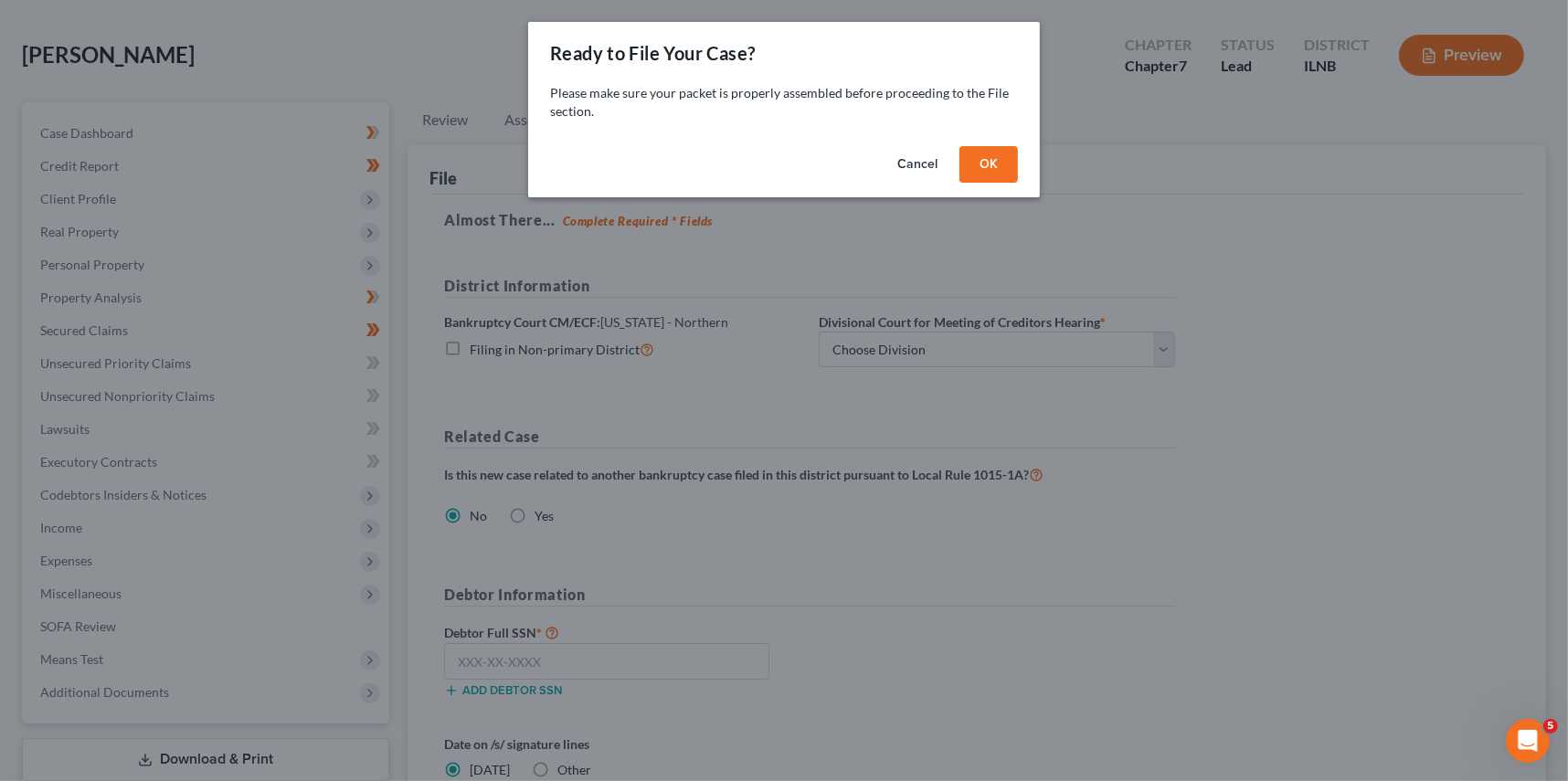
click at [1003, 174] on button "OK" at bounding box center [988, 165] width 59 height 37
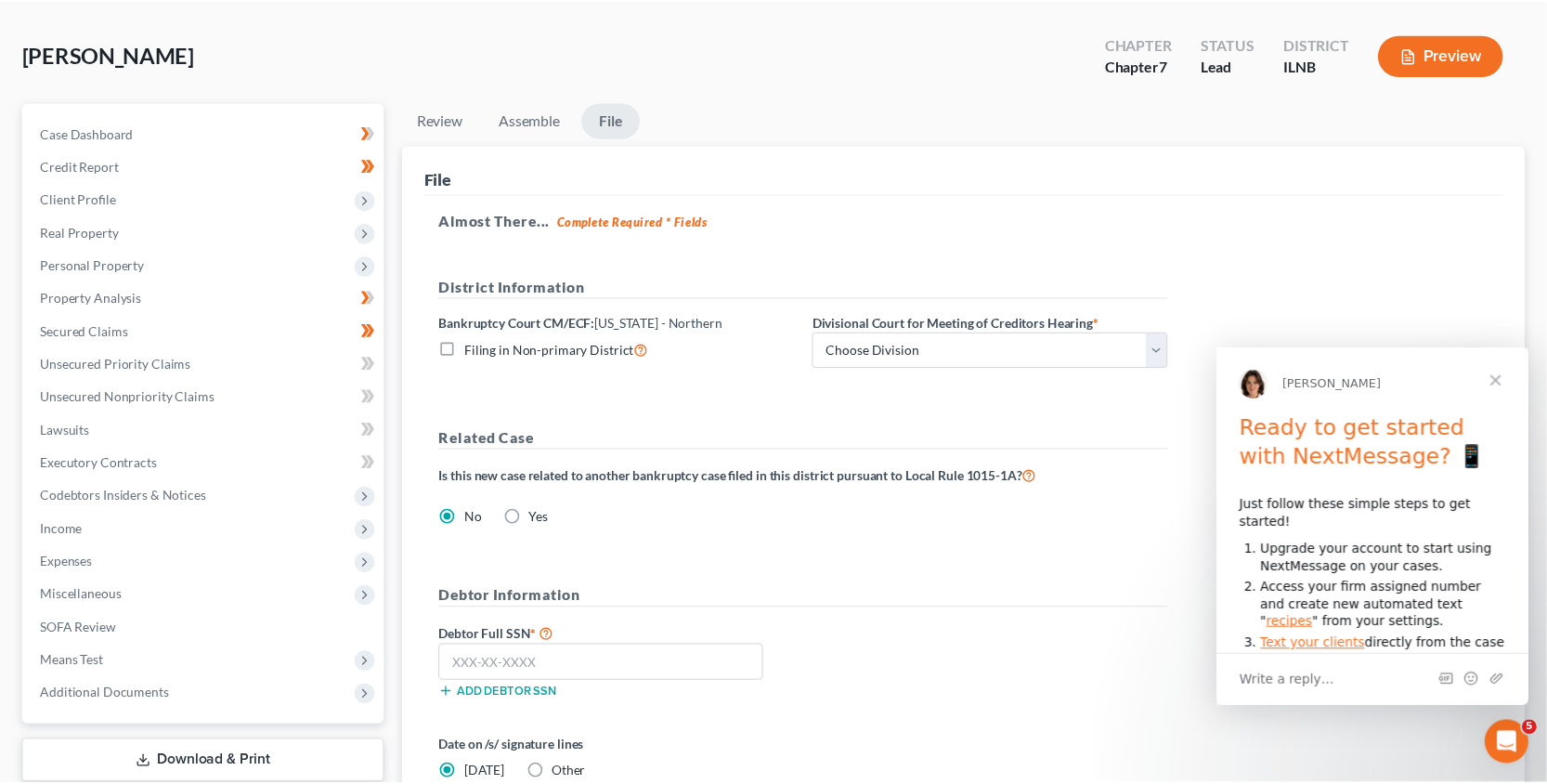
scroll to position [0, 0]
